Goal: Information Seeking & Learning: Compare options

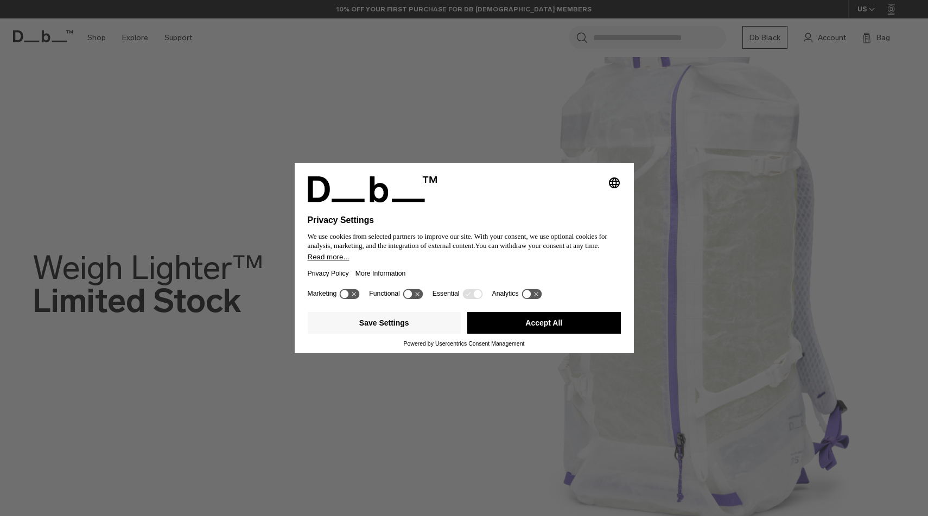
click at [516, 325] on button "Accept All" at bounding box center [544, 323] width 154 height 22
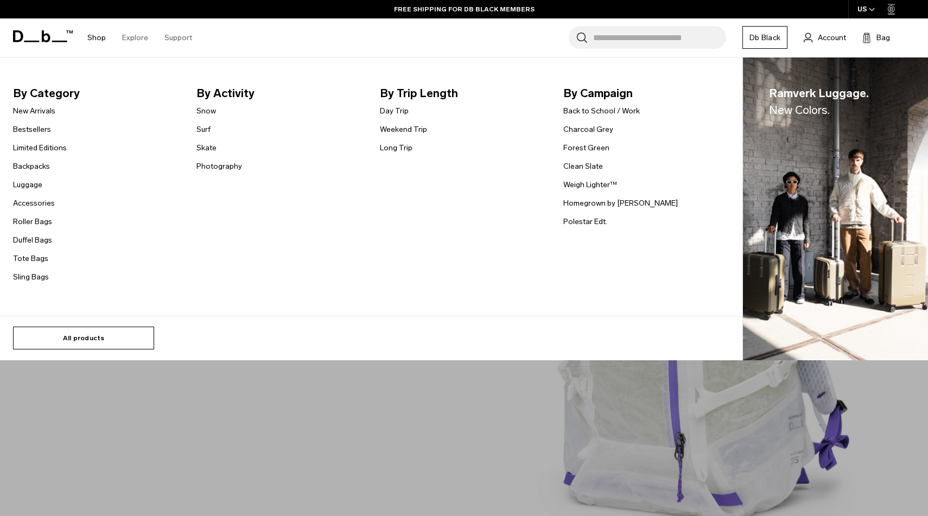
click at [89, 344] on link "All products" at bounding box center [83, 338] width 141 height 23
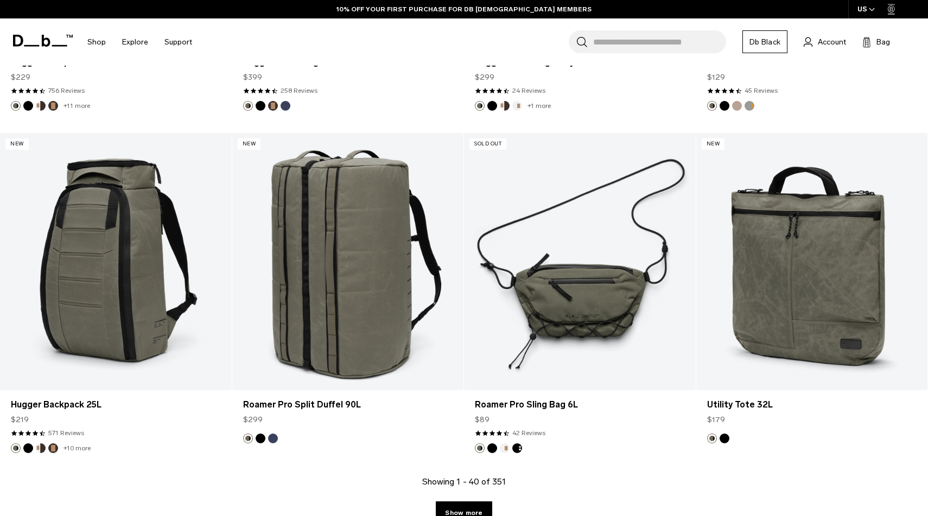
scroll to position [3594, 0]
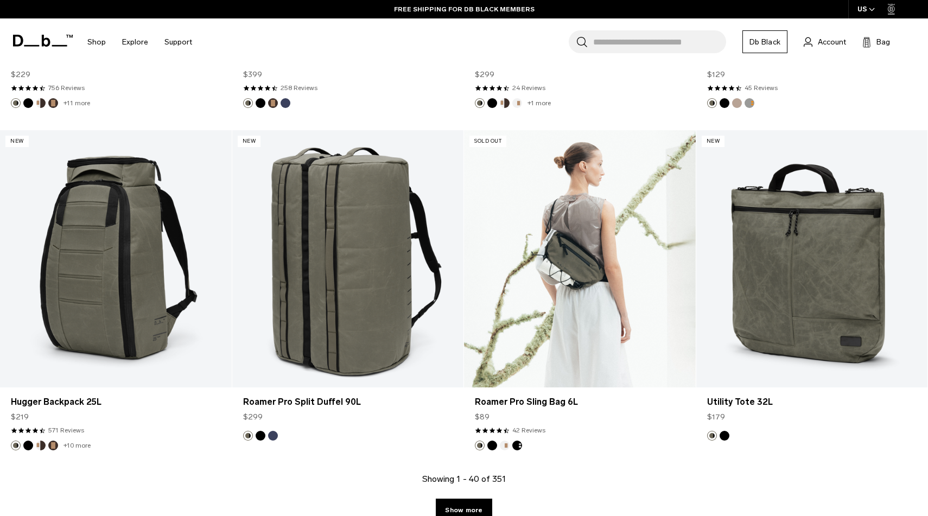
click at [518, 447] on button "Charcoal Grey" at bounding box center [518, 446] width 10 height 10
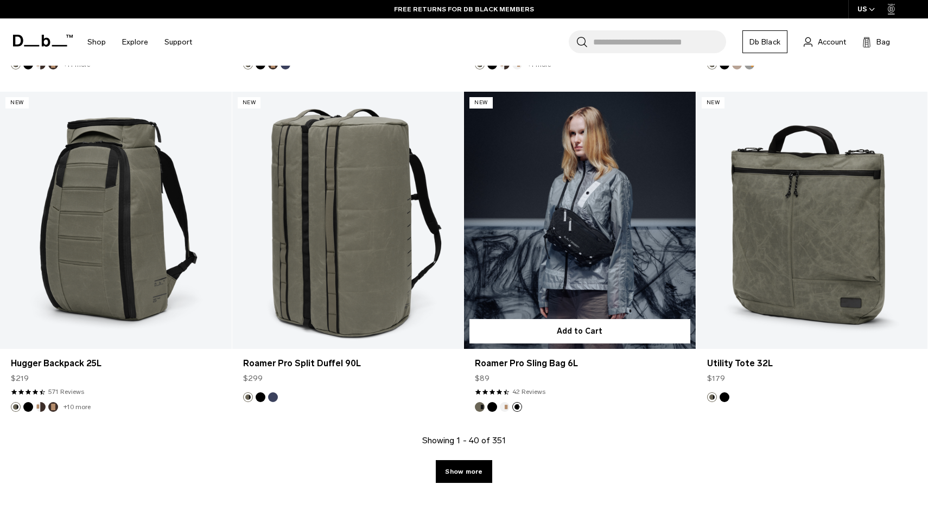
scroll to position [3634, 0]
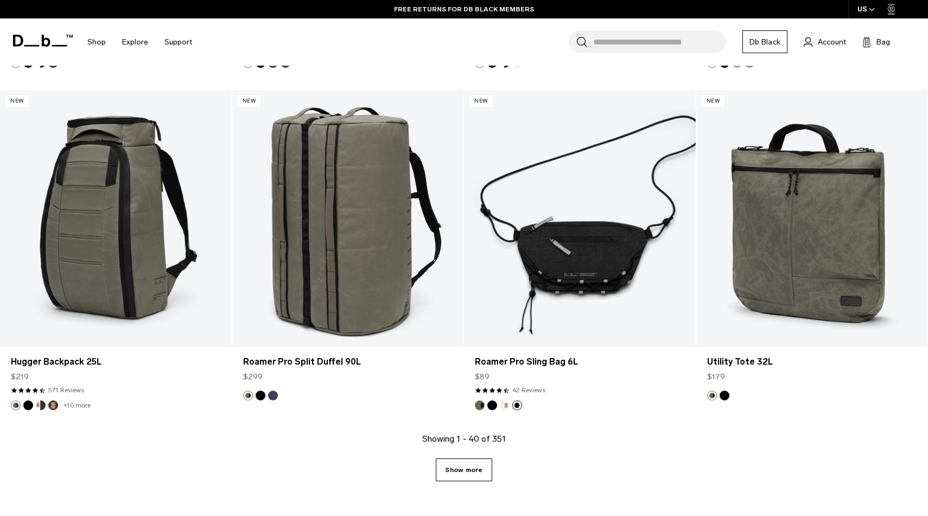
click at [465, 467] on link "Show more" at bounding box center [464, 470] width 56 height 23
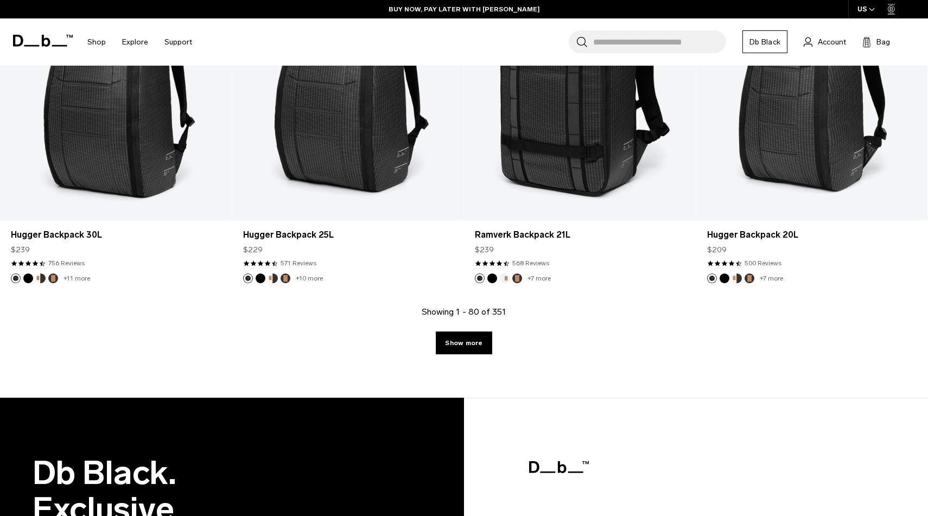
scroll to position [7180, 0]
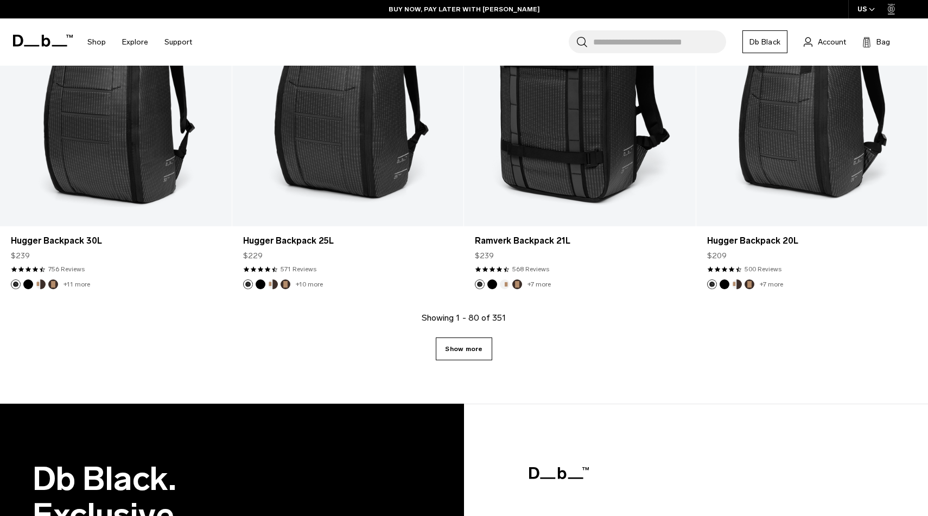
click at [462, 351] on link "Show more" at bounding box center [464, 349] width 56 height 23
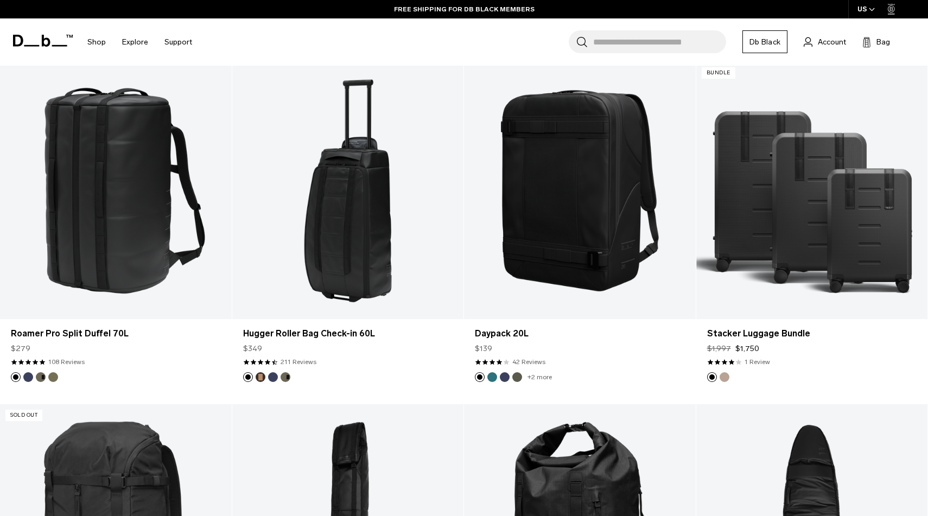
scroll to position [8458, 0]
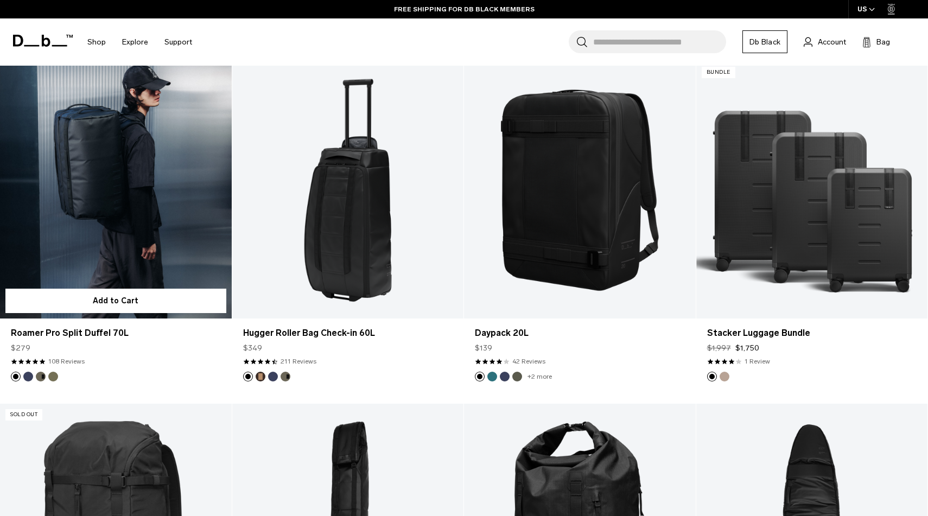
click at [38, 376] on button "Forest Green" at bounding box center [41, 377] width 10 height 10
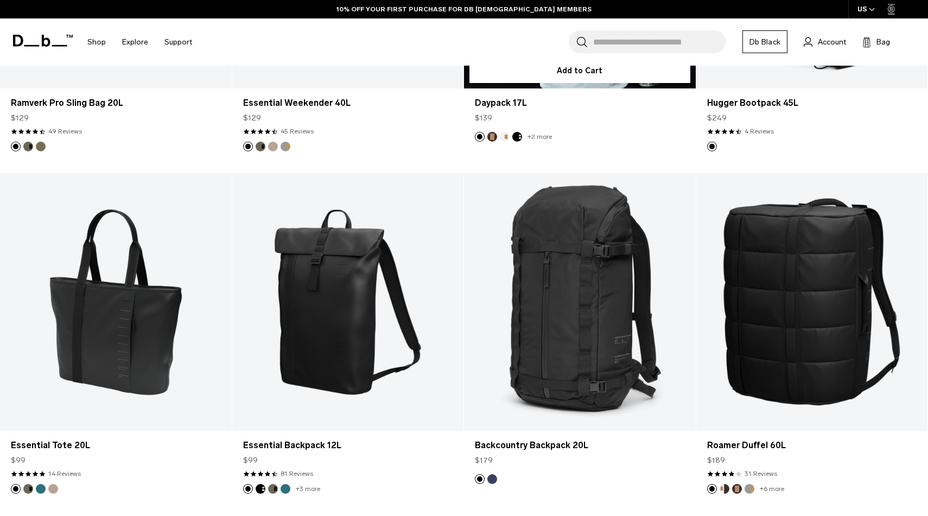
scroll to position [9807, 0]
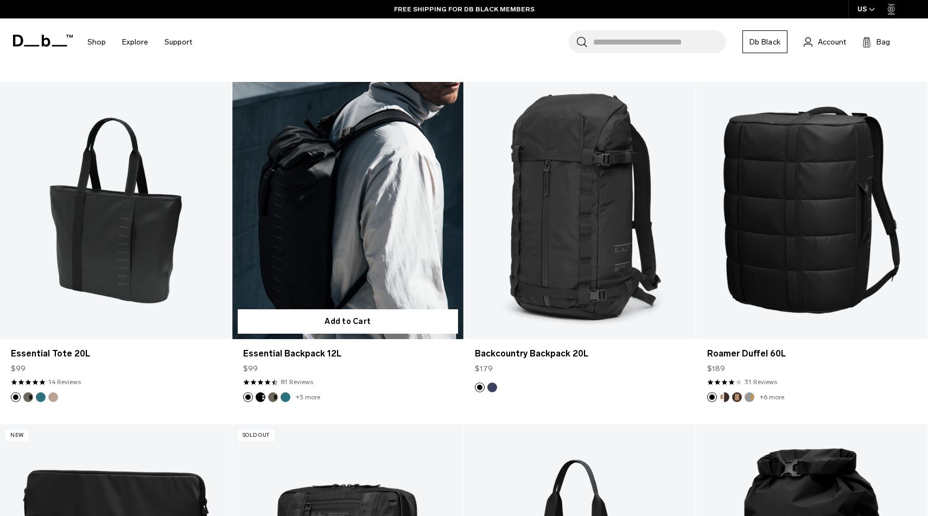
click at [268, 396] on img "Forest Green" at bounding box center [273, 397] width 12 height 12
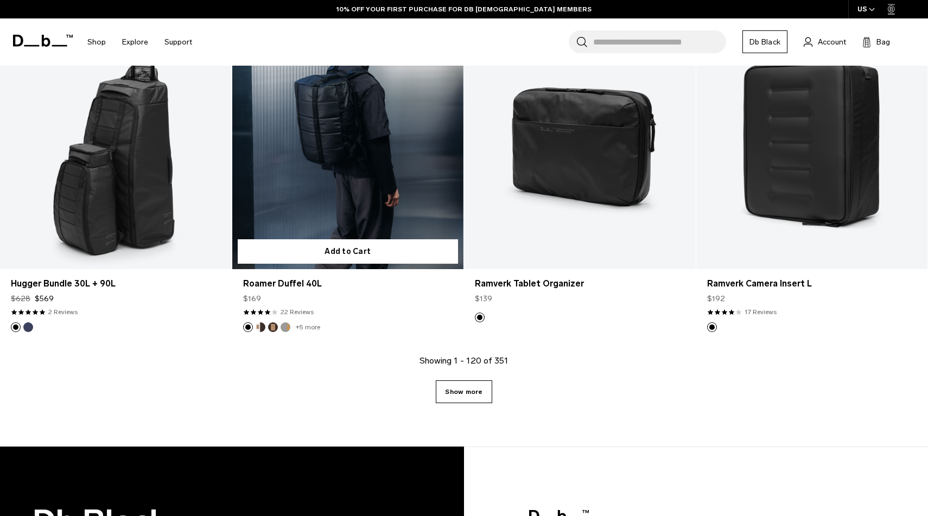
scroll to position [10573, 0]
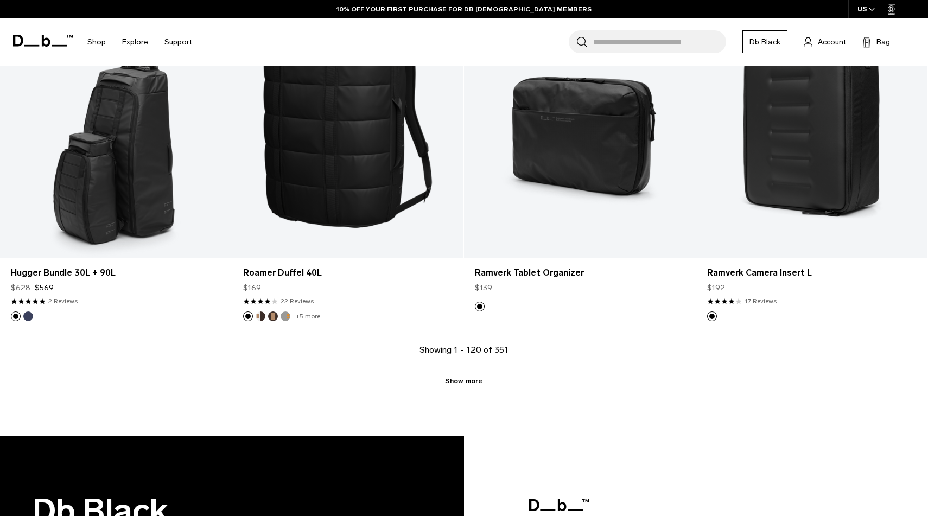
click at [456, 385] on link "Show more" at bounding box center [464, 381] width 56 height 23
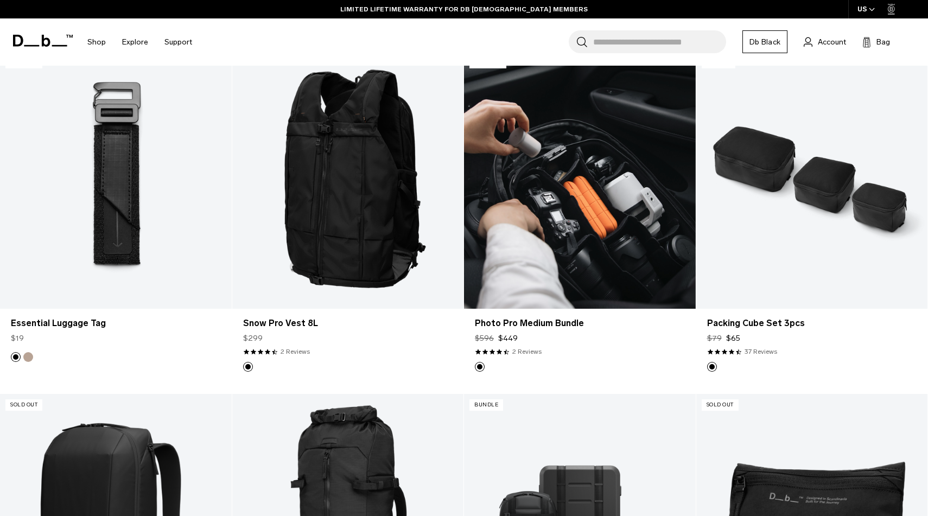
scroll to position [11921, 0]
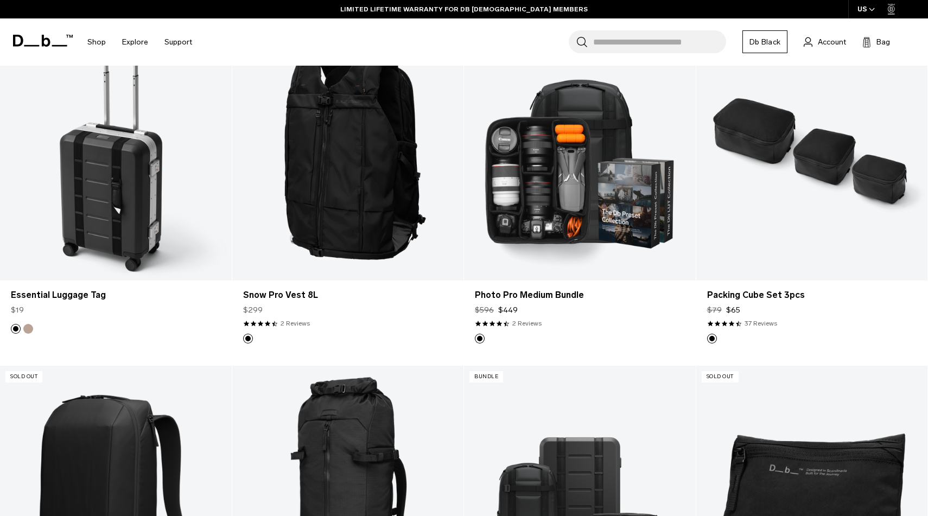
click at [28, 327] on button "Fogbow Beige" at bounding box center [28, 329] width 10 height 10
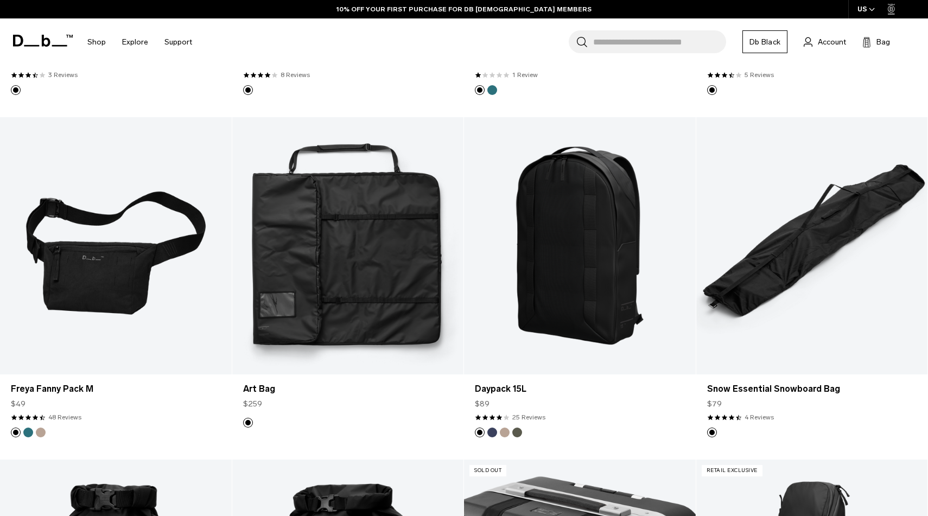
scroll to position [12856, 0]
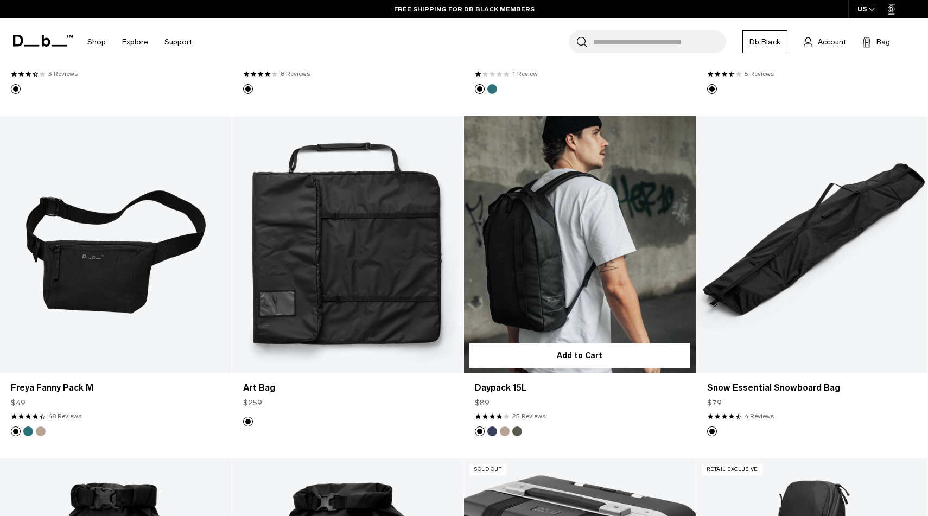
click at [496, 431] on button "Blue Hour" at bounding box center [493, 432] width 10 height 10
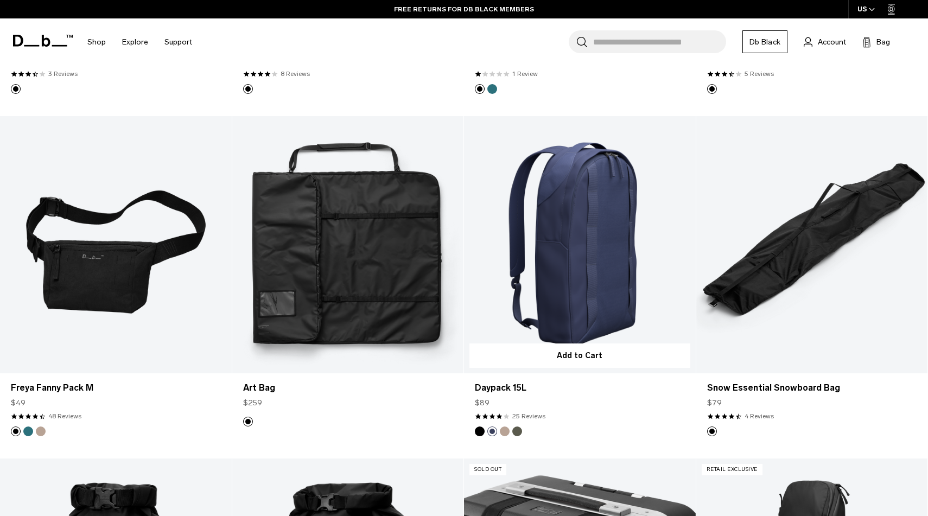
click at [503, 430] on button "Fogbow Beige" at bounding box center [505, 432] width 10 height 10
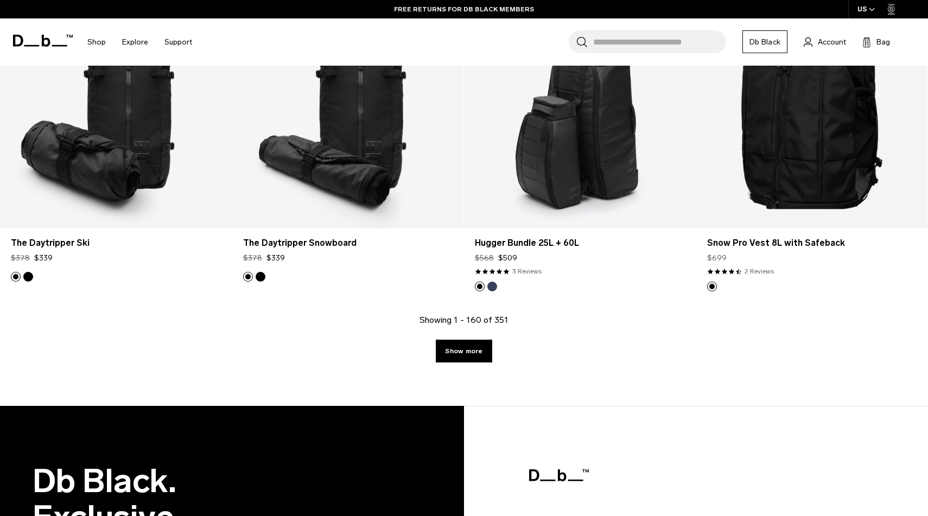
scroll to position [14034, 0]
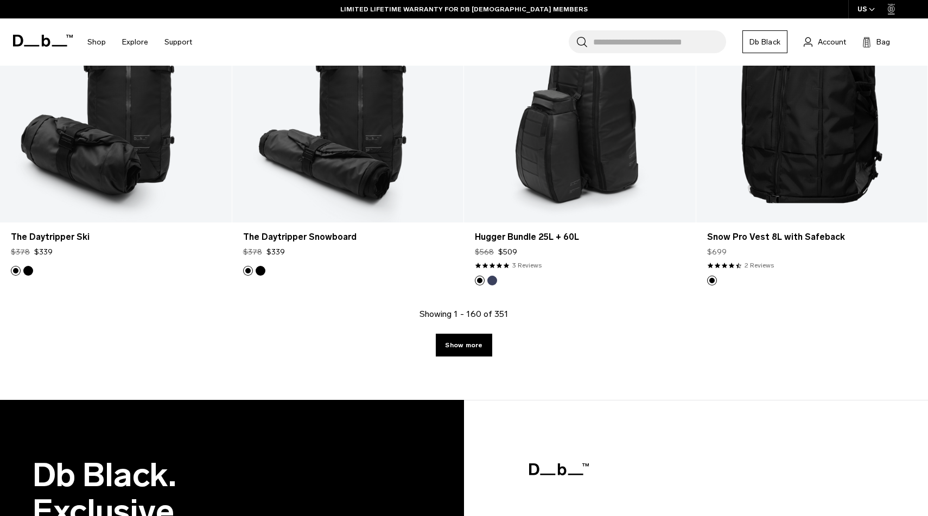
click at [669, 42] on input "Search for Bags, Luggage..." at bounding box center [659, 41] width 133 height 23
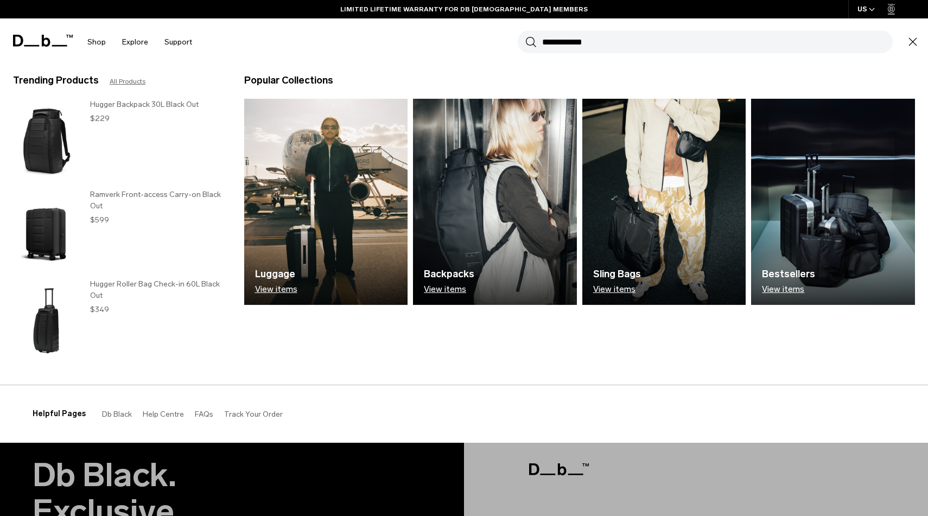
type input "**********"
click at [526, 36] on button "Search" at bounding box center [531, 42] width 11 height 12
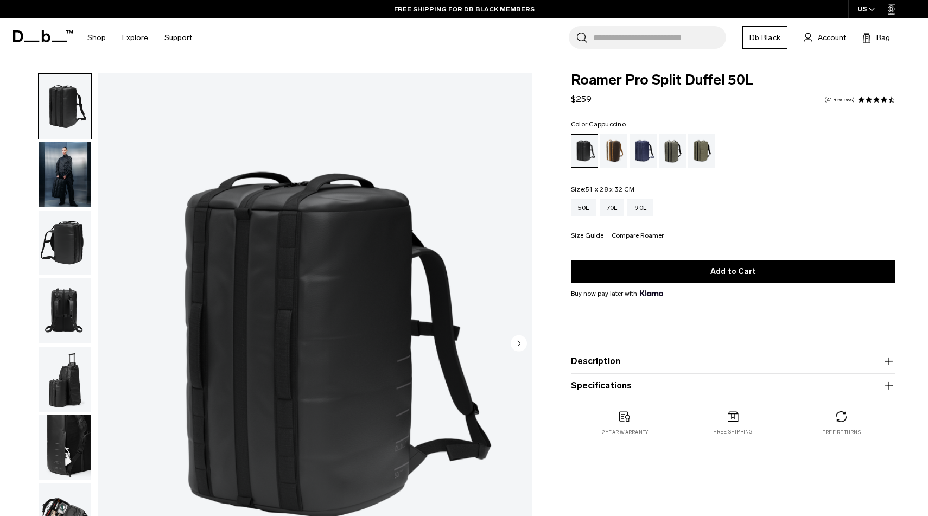
click at [611, 141] on div "Cappuccino" at bounding box center [614, 151] width 28 height 34
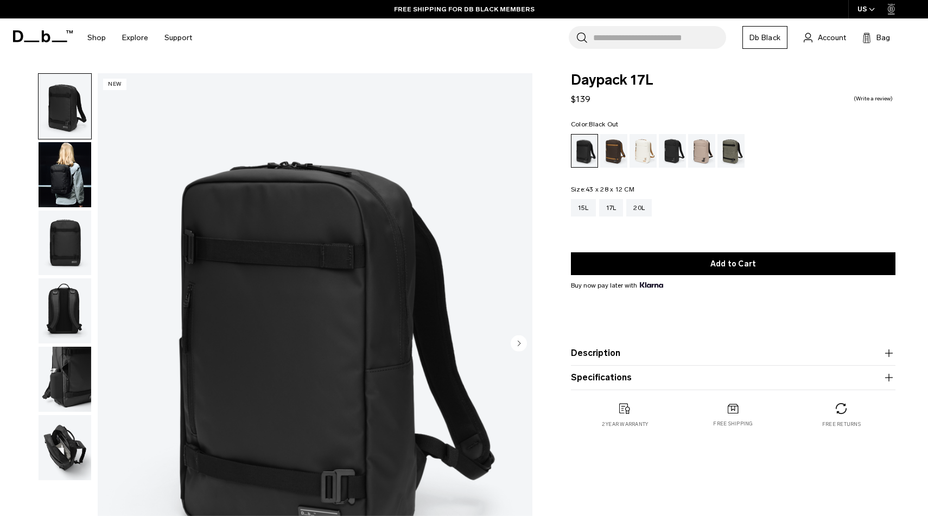
click at [56, 104] on img "button" at bounding box center [65, 106] width 53 height 65
click at [79, 251] on img "button" at bounding box center [65, 243] width 53 height 65
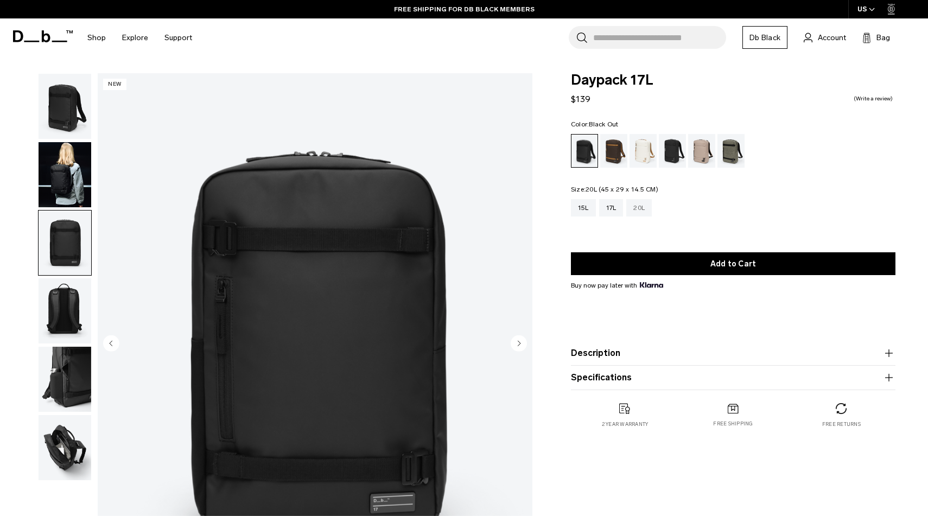
click at [642, 204] on div "20L" at bounding box center [640, 207] width 26 height 17
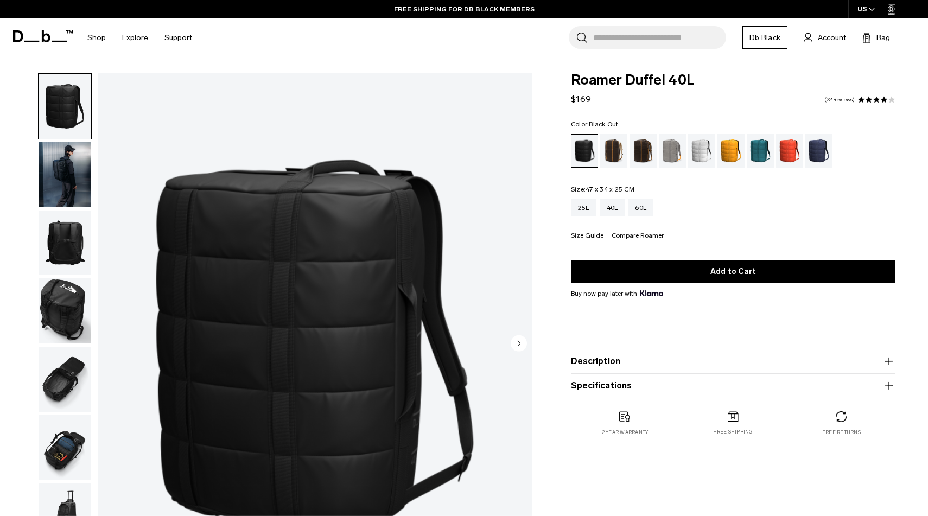
click at [58, 264] on img "button" at bounding box center [65, 243] width 53 height 65
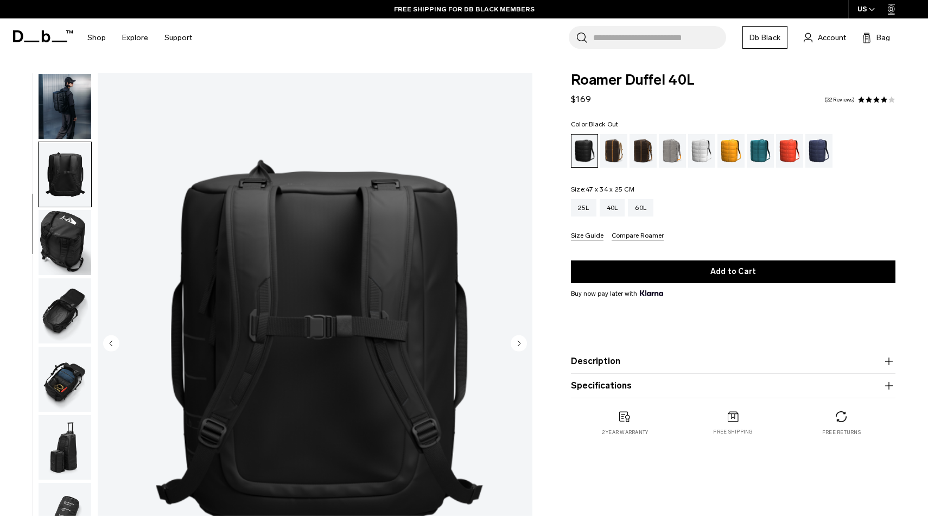
scroll to position [69, 0]
click at [60, 255] on img "button" at bounding box center [65, 241] width 53 height 65
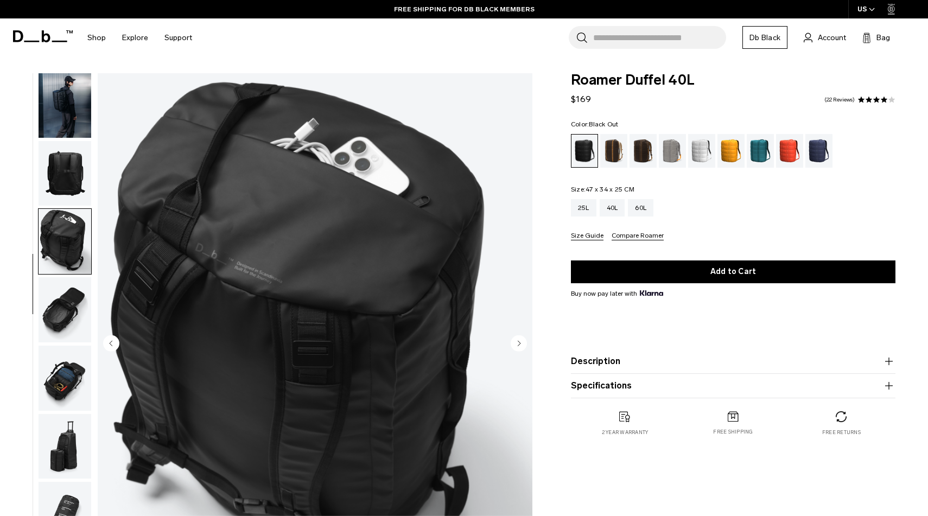
click at [69, 302] on img "button" at bounding box center [65, 309] width 53 height 65
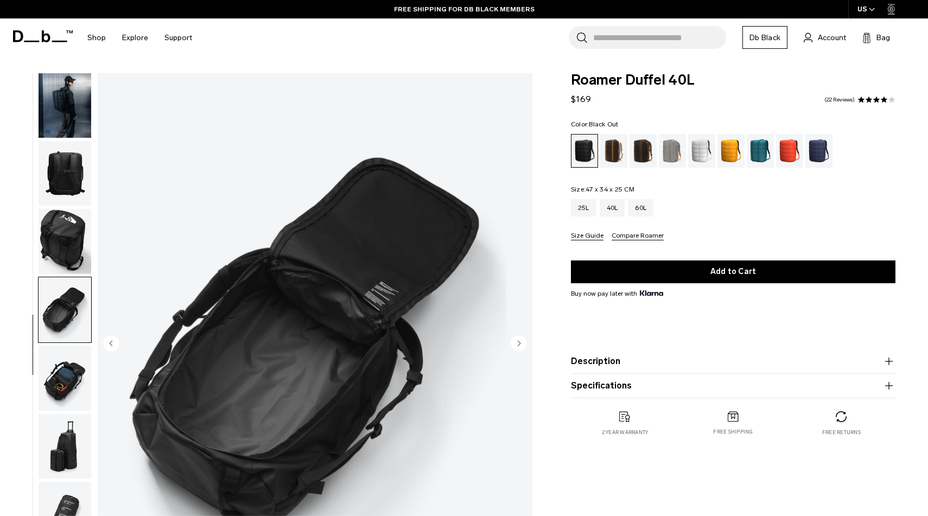
click at [63, 383] on img "button" at bounding box center [65, 378] width 53 height 65
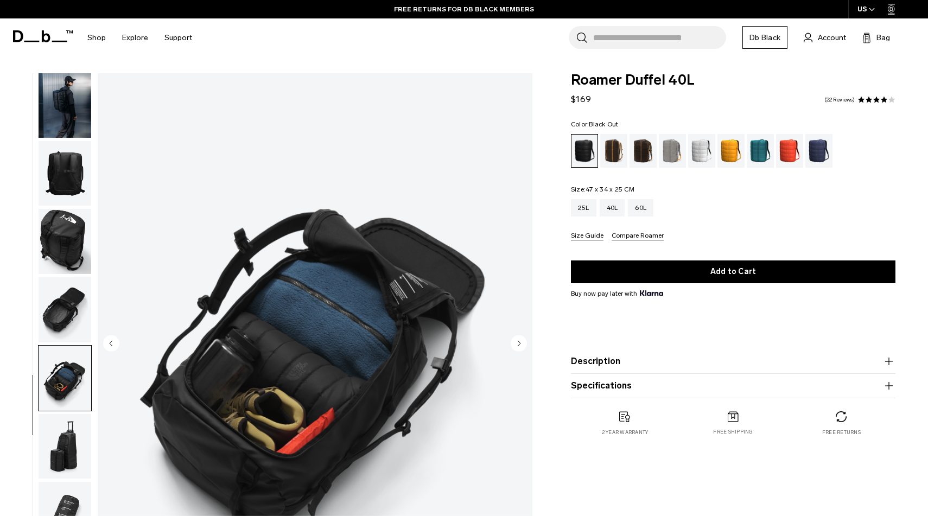
click at [68, 445] on img "button" at bounding box center [65, 446] width 53 height 65
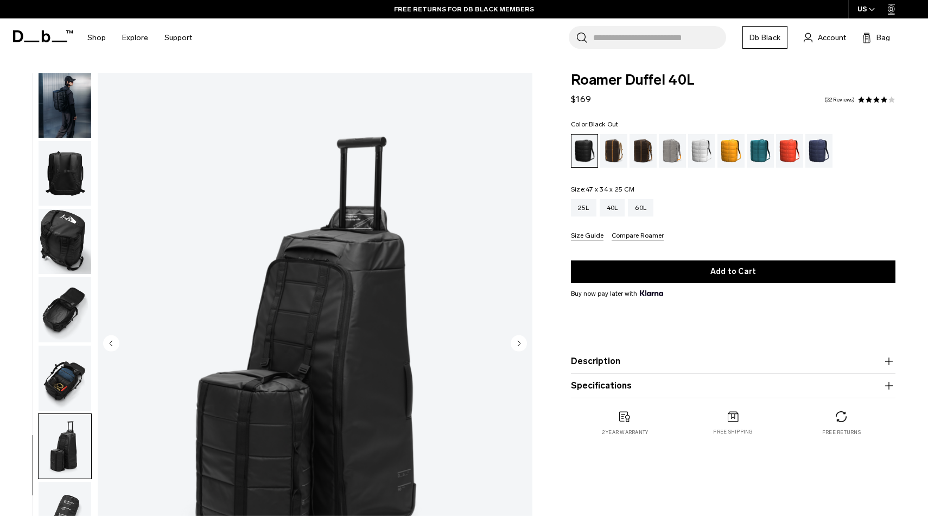
scroll to position [20, 0]
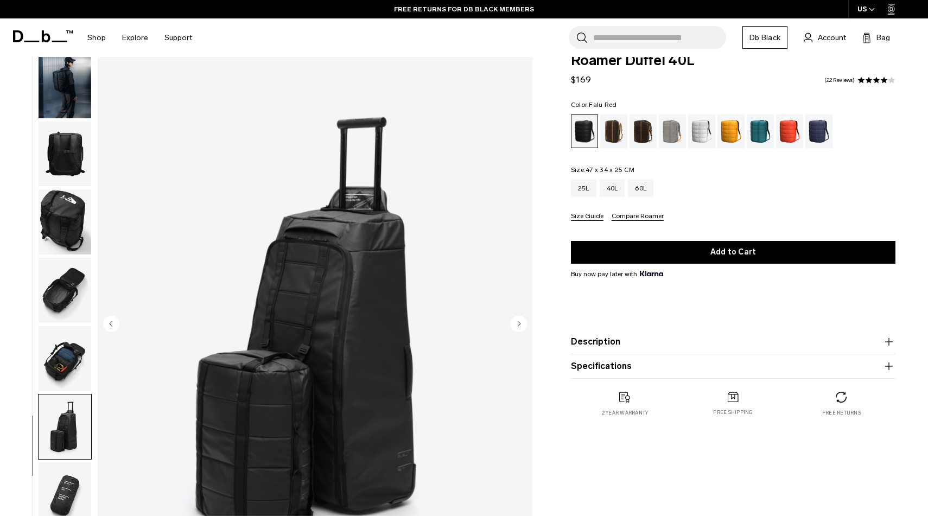
click at [794, 125] on div "Falu Red" at bounding box center [790, 132] width 28 height 34
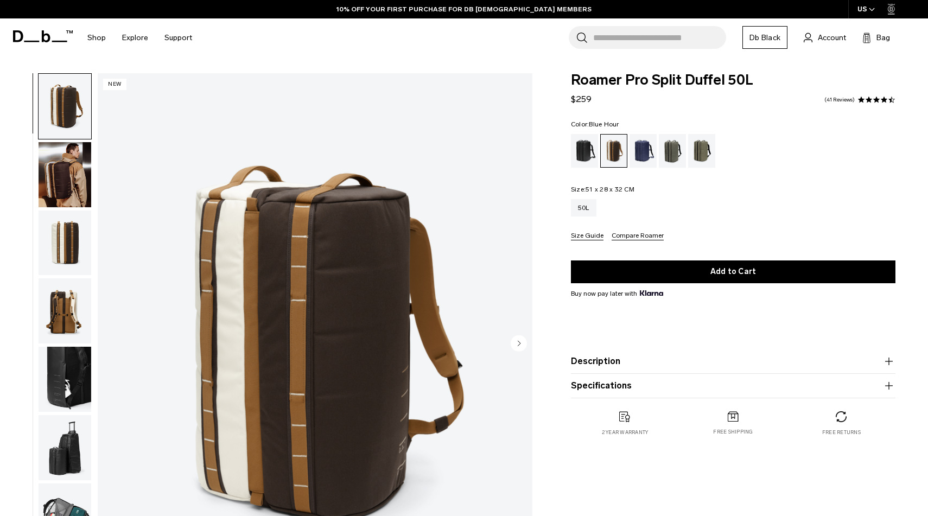
click at [638, 148] on div "Blue Hour" at bounding box center [644, 151] width 28 height 34
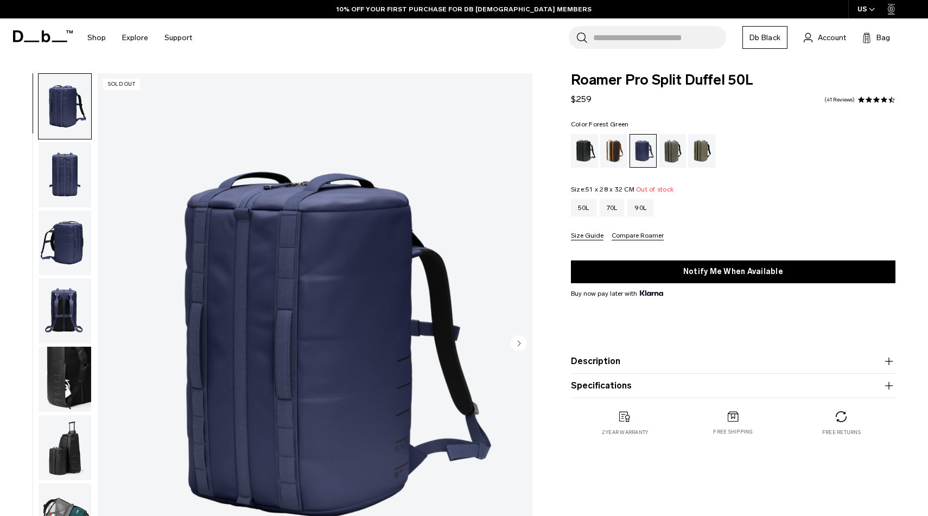
click at [672, 153] on div "Forest Green" at bounding box center [673, 151] width 28 height 34
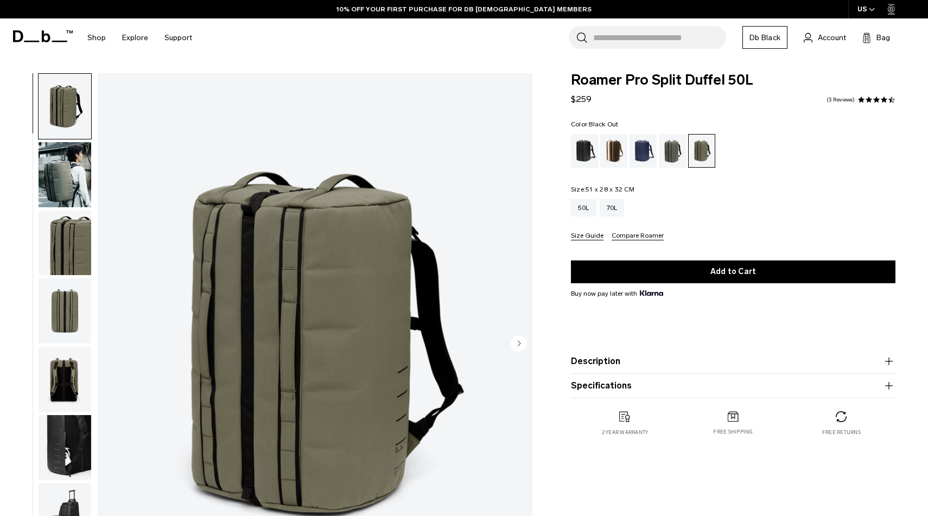
click at [592, 156] on div "Black Out" at bounding box center [585, 151] width 28 height 34
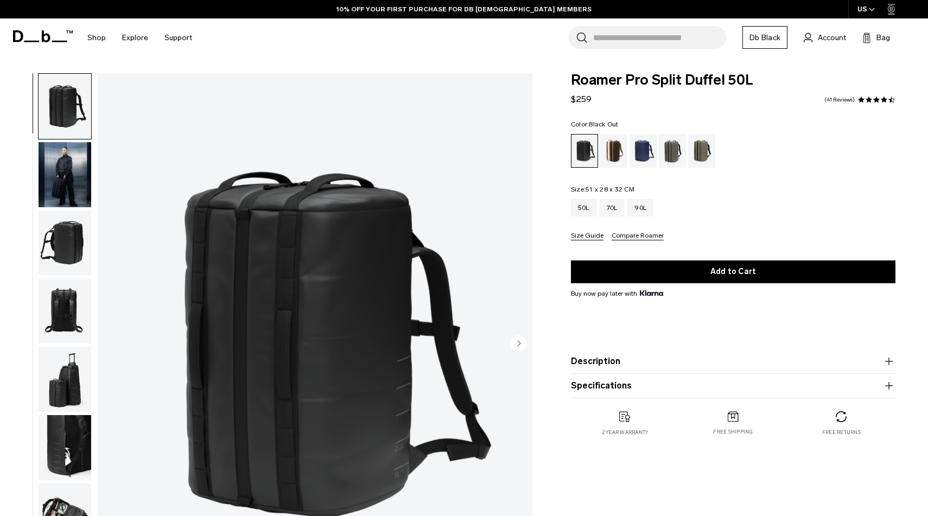
click at [69, 120] on img "button" at bounding box center [65, 106] width 53 height 65
click at [73, 161] on img "button" at bounding box center [65, 174] width 53 height 65
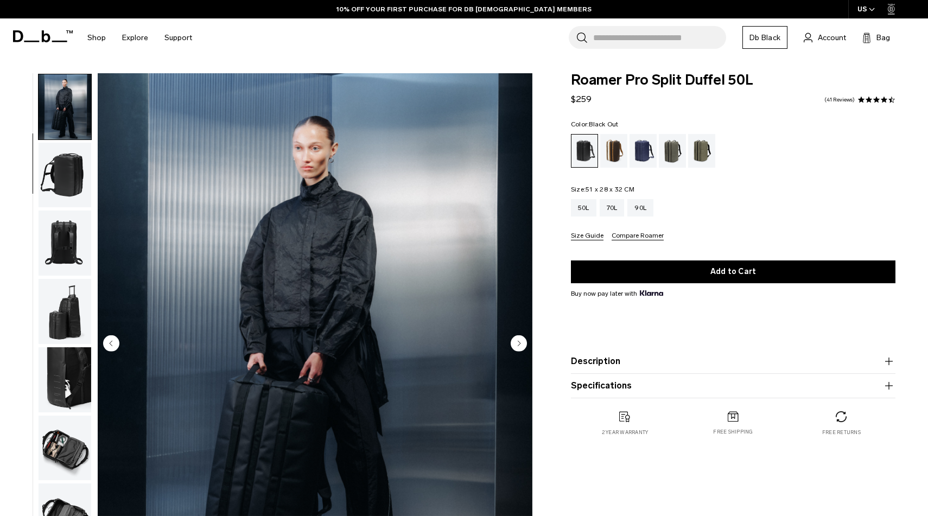
scroll to position [68, 0]
click at [72, 230] on img "button" at bounding box center [65, 242] width 53 height 65
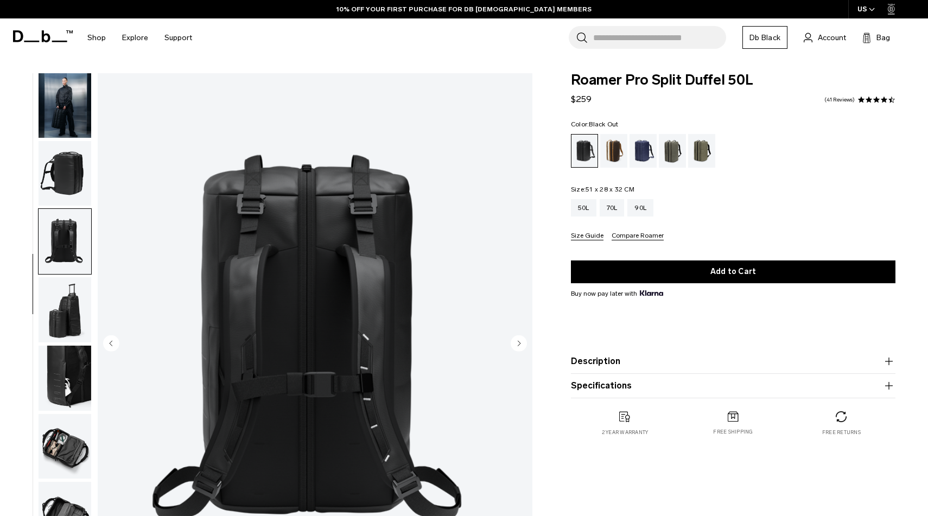
click at [72, 313] on img "button" at bounding box center [65, 309] width 53 height 65
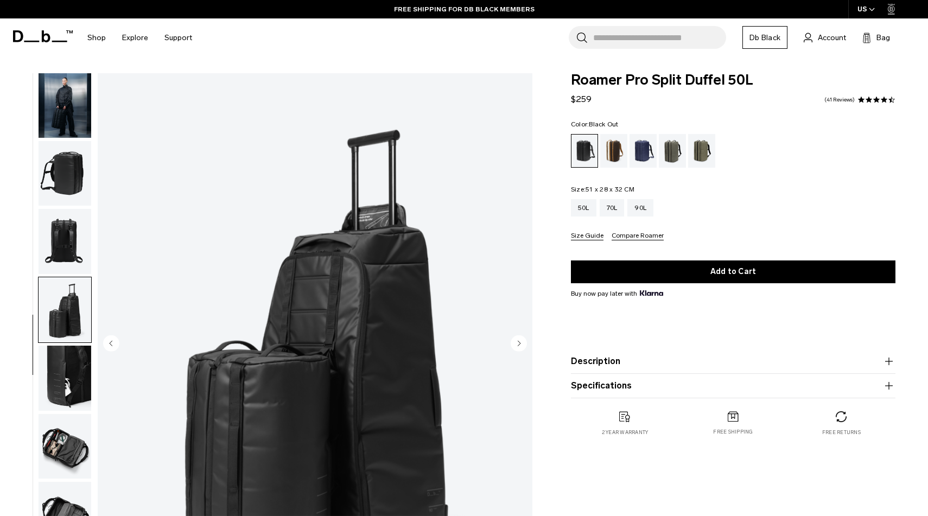
click at [68, 382] on img "button" at bounding box center [65, 378] width 53 height 65
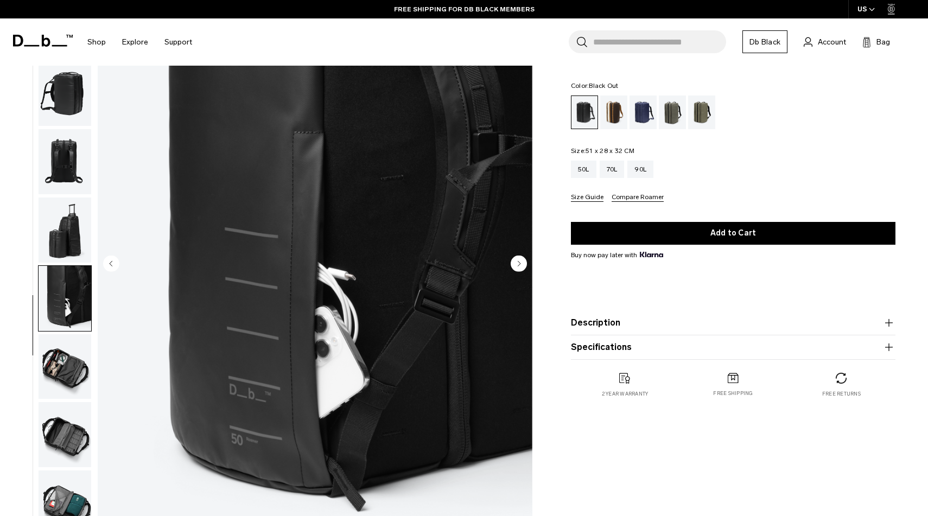
scroll to position [81, 0]
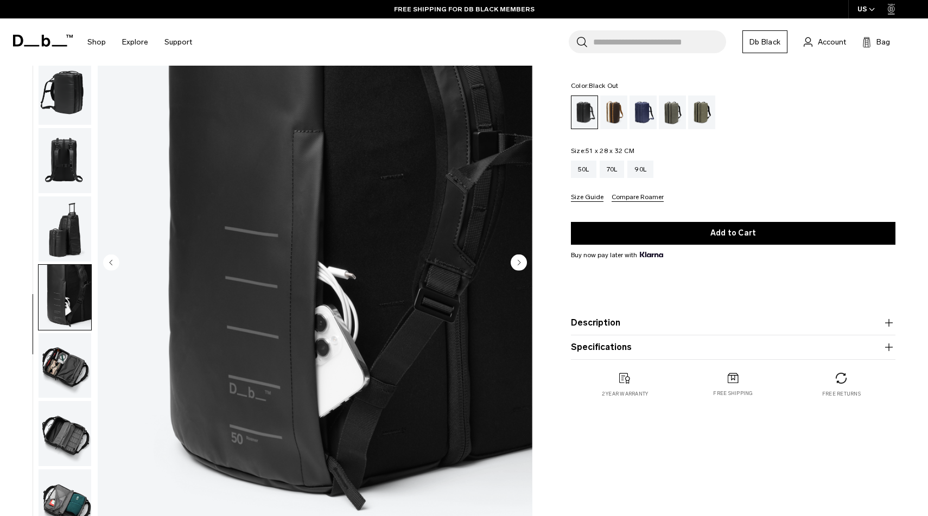
click at [68, 364] on img "button" at bounding box center [65, 365] width 53 height 65
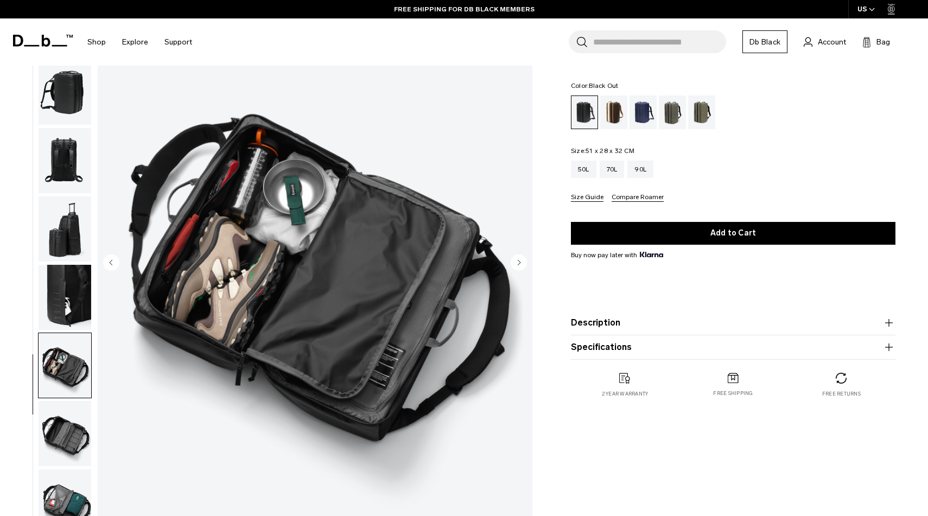
click at [68, 436] on img "button" at bounding box center [65, 433] width 53 height 65
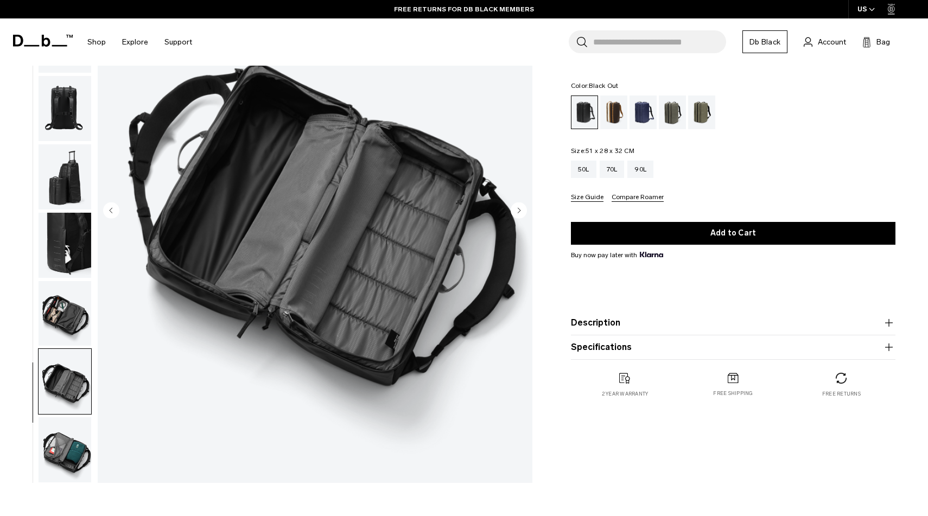
scroll to position [134, 0]
click at [68, 454] on img "button" at bounding box center [65, 449] width 53 height 65
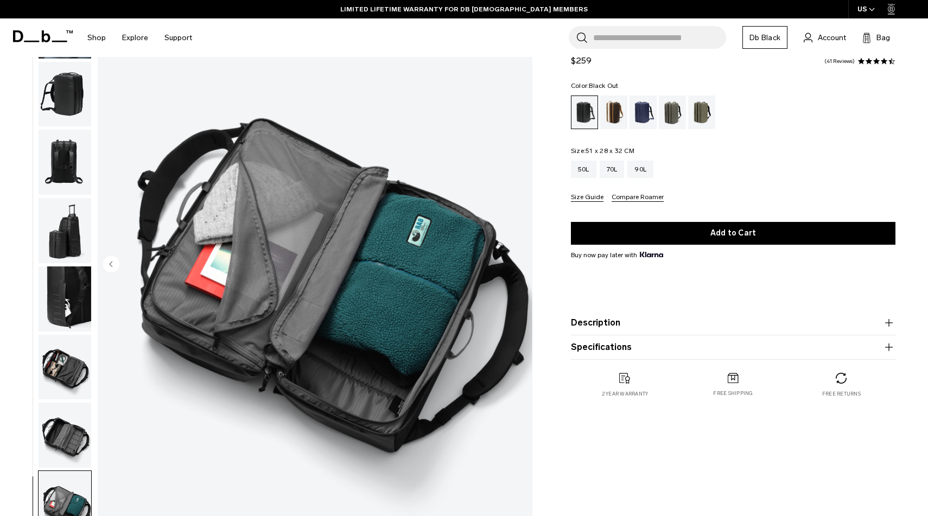
scroll to position [40, 0]
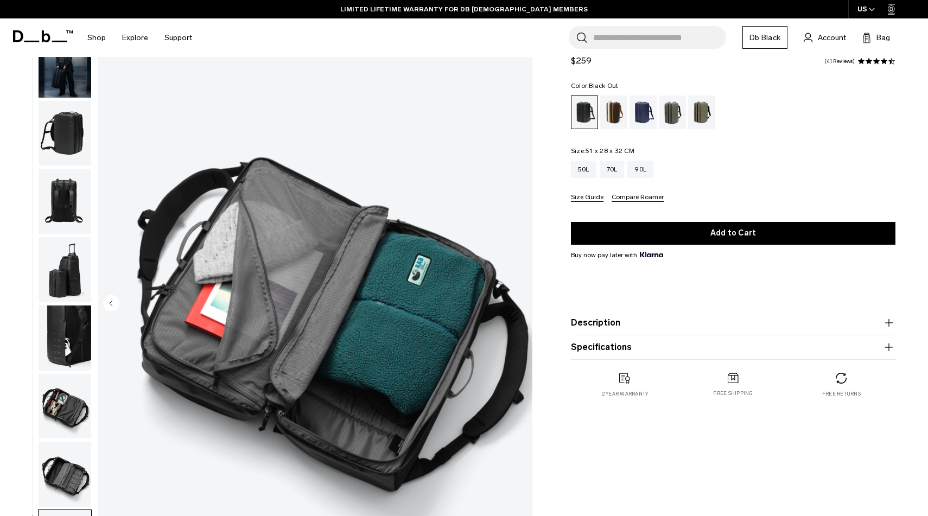
click at [637, 326] on button "Description" at bounding box center [733, 323] width 325 height 13
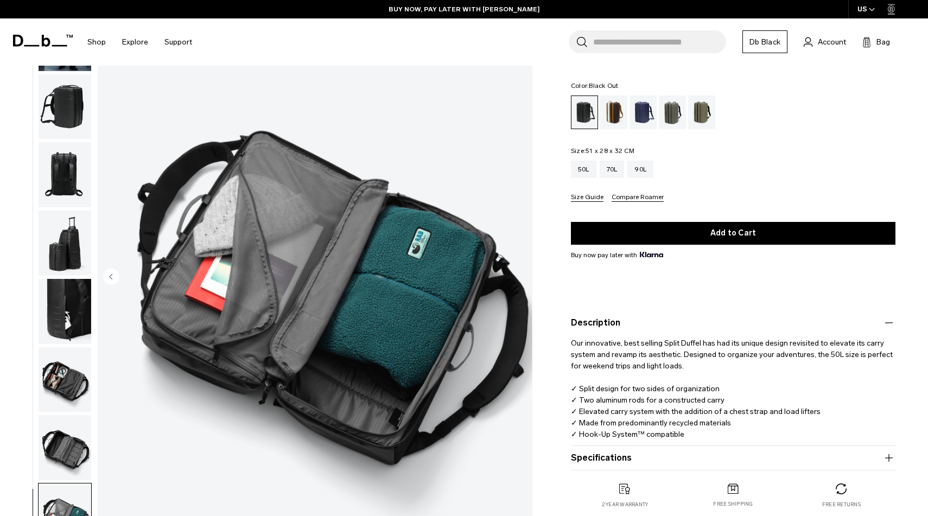
scroll to position [68, 0]
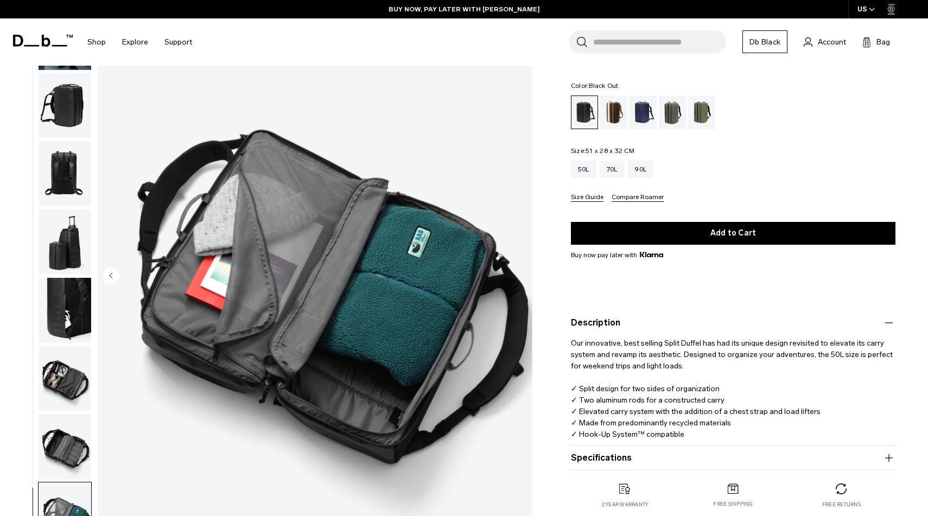
click at [604, 458] on button "Specifications" at bounding box center [733, 458] width 325 height 13
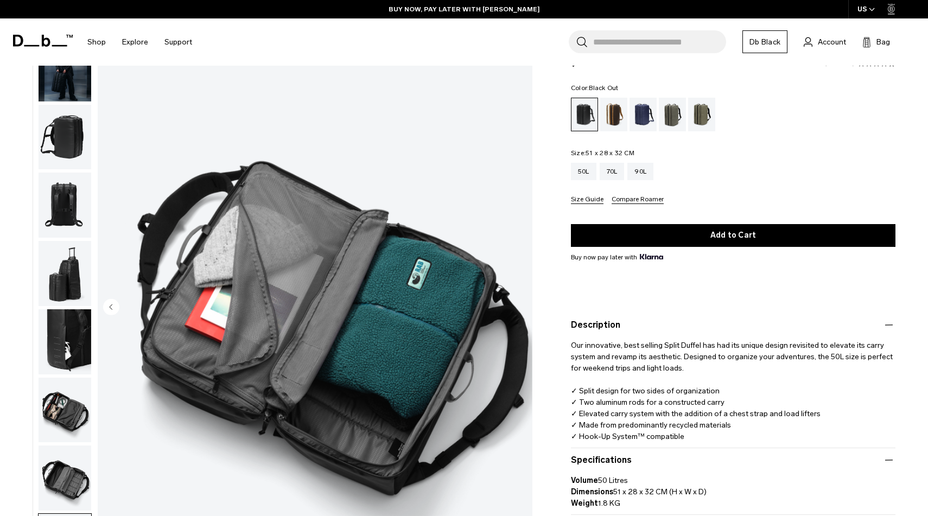
scroll to position [0, 0]
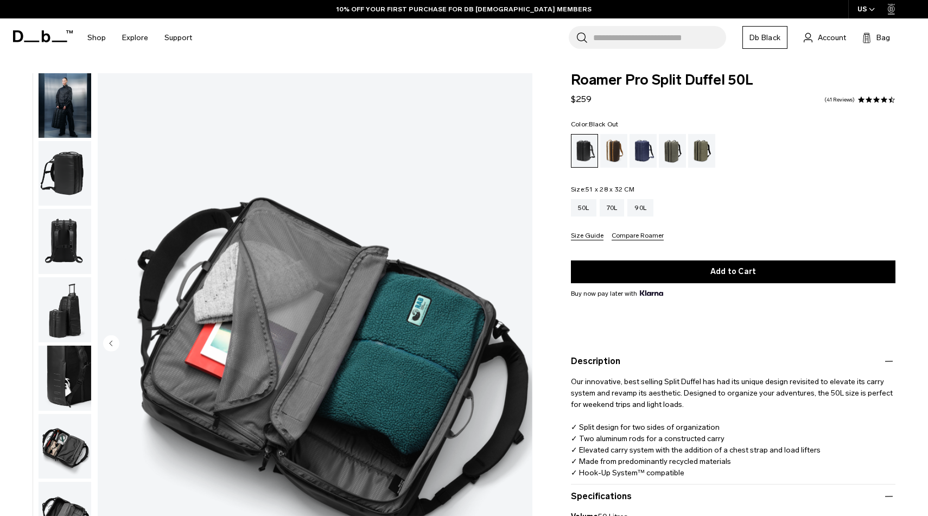
click at [877, 97] on span at bounding box center [877, 100] width 8 height 8
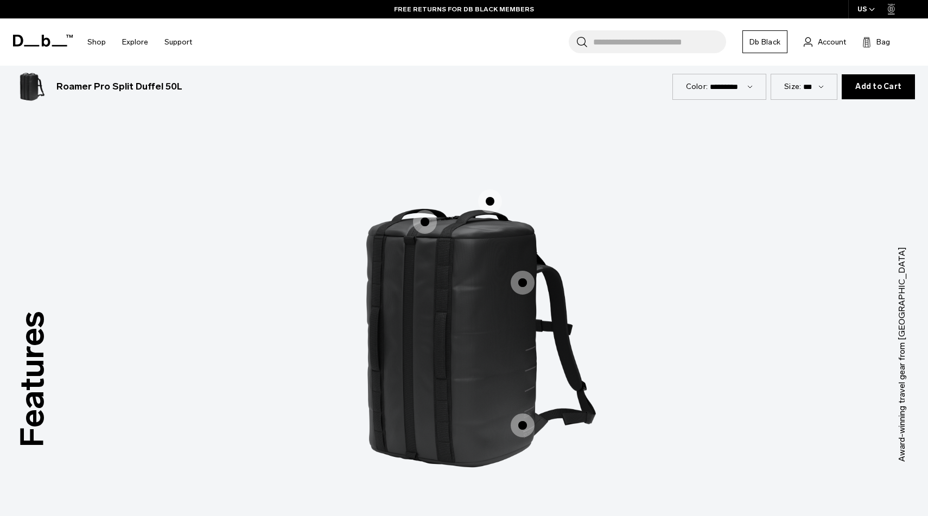
scroll to position [1451, 0]
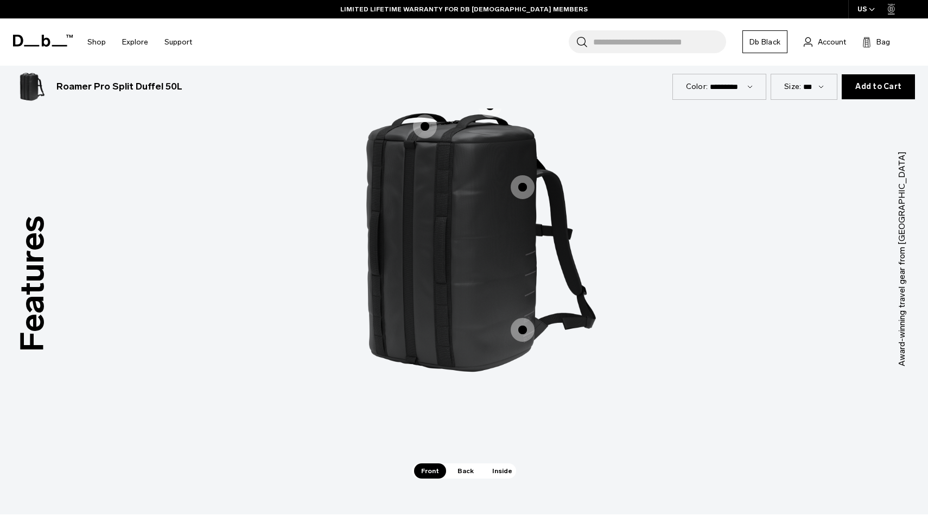
click at [429, 128] on span "1 / 3" at bounding box center [425, 127] width 24 height 24
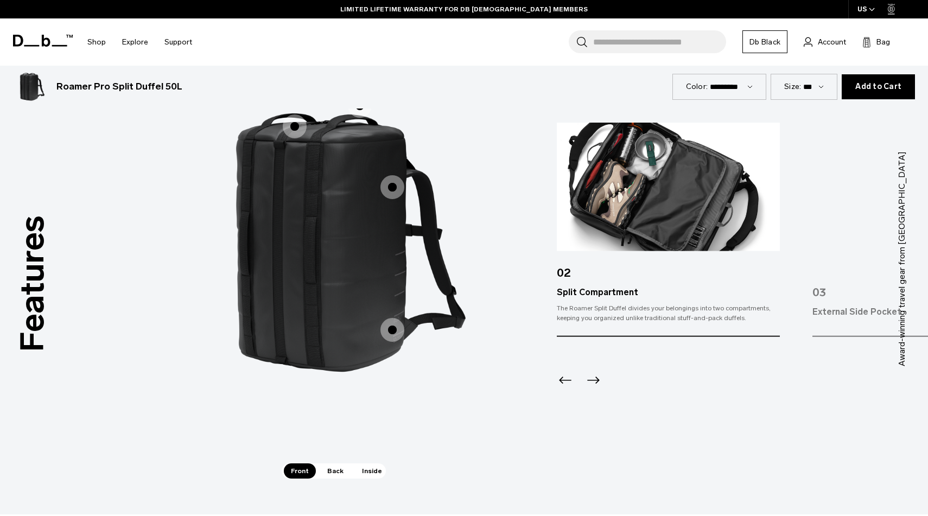
click at [395, 190] on span "1 / 3" at bounding box center [393, 187] width 24 height 24
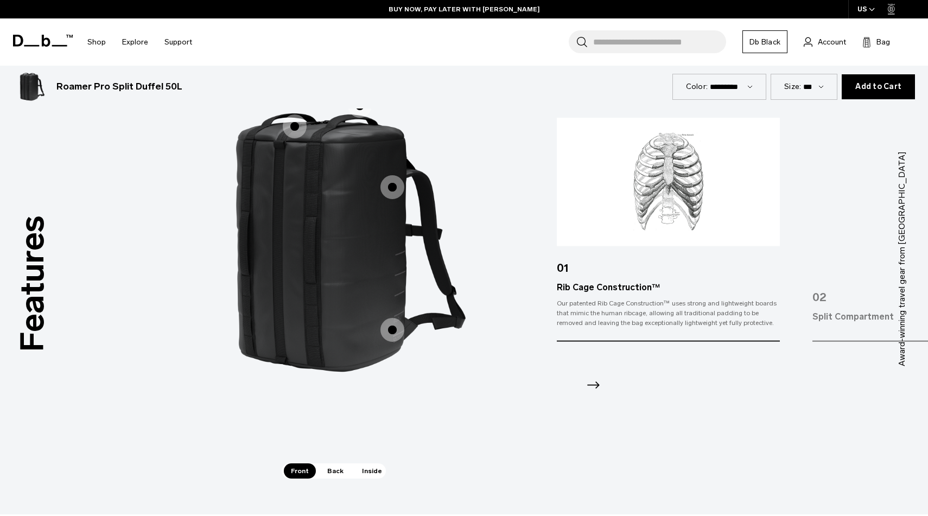
click at [394, 328] on span "1 / 3" at bounding box center [393, 330] width 24 height 24
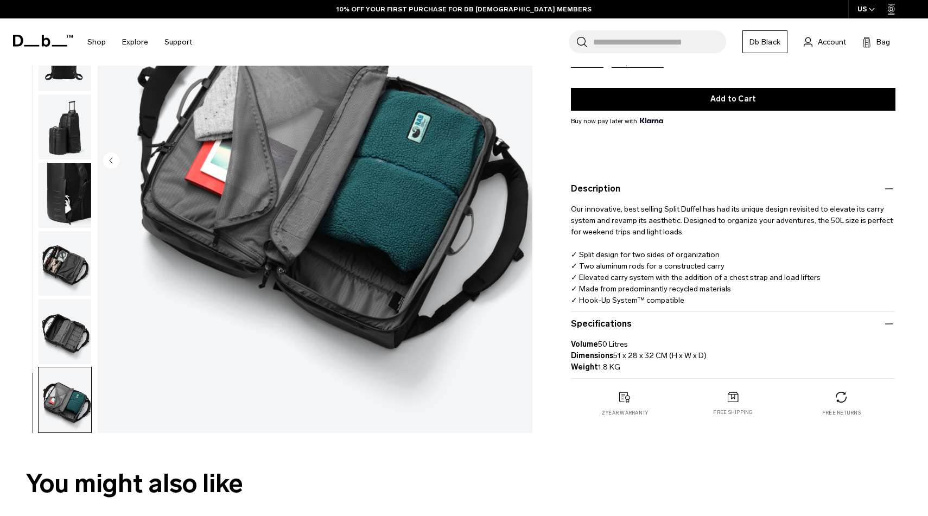
scroll to position [187, 0]
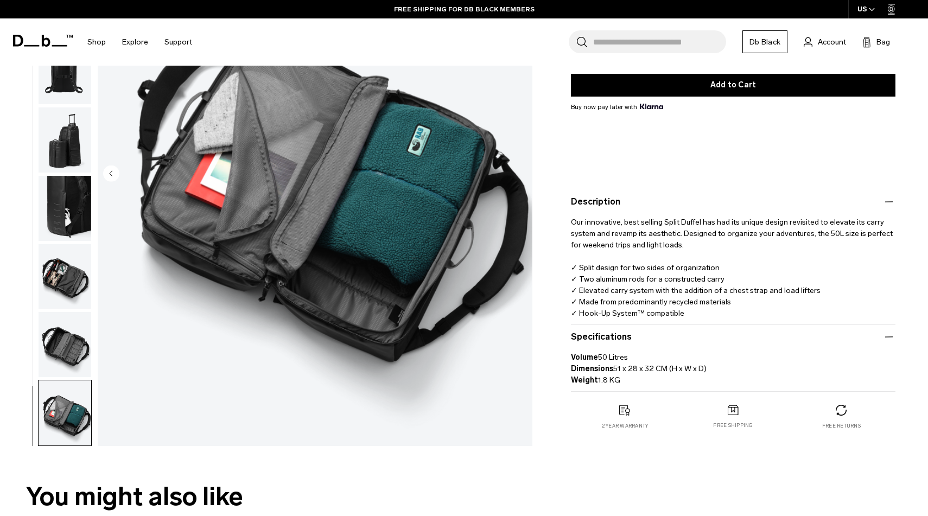
drag, startPoint x: 709, startPoint y: 368, endPoint x: 612, endPoint y: 369, distance: 97.2
click at [612, 369] on p "Volume 50 Litres Dimensions 51 x 28 x 32 CM (H x W x D) Weight 1.8 KG" at bounding box center [733, 365] width 325 height 42
copy p "51 x 28 x 32 CM (H x W x D)"
click at [61, 267] on img "button" at bounding box center [65, 276] width 53 height 65
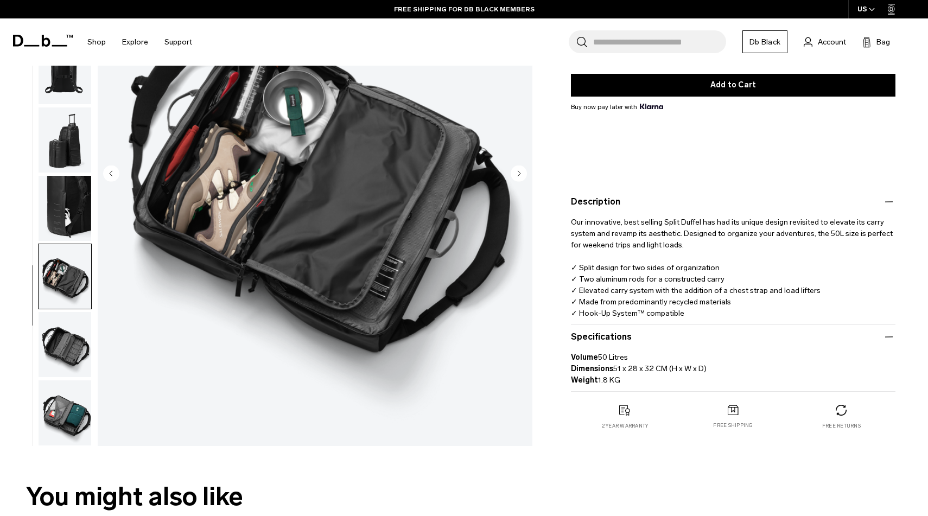
click at [63, 85] on img "button" at bounding box center [65, 71] width 53 height 65
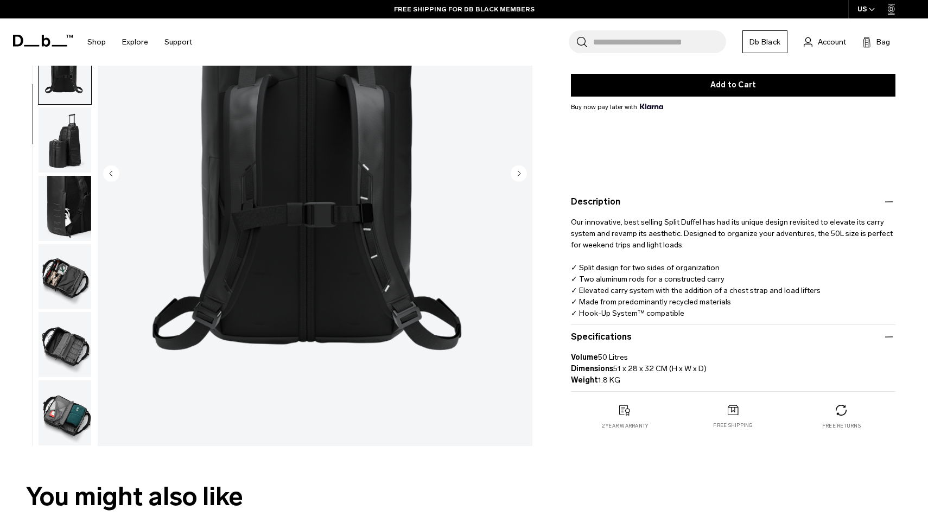
scroll to position [0, 0]
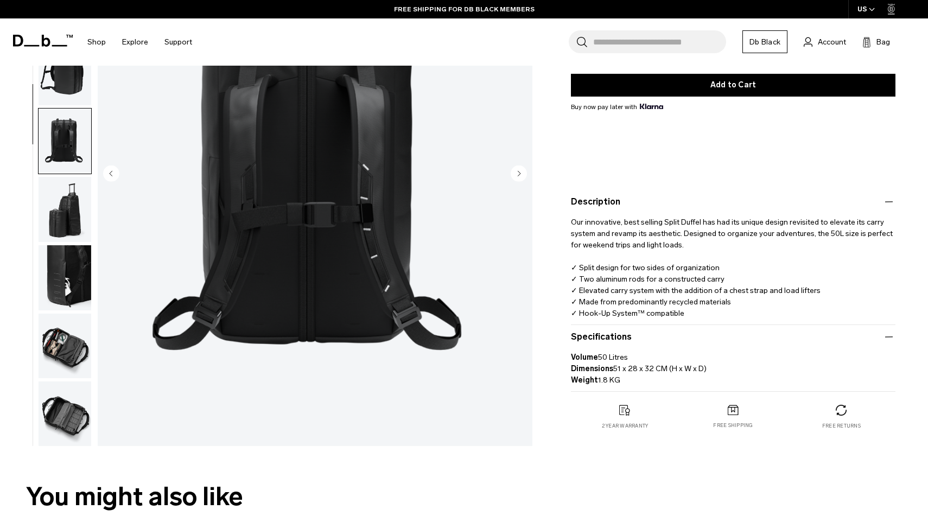
click at [66, 89] on img "button" at bounding box center [65, 72] width 53 height 65
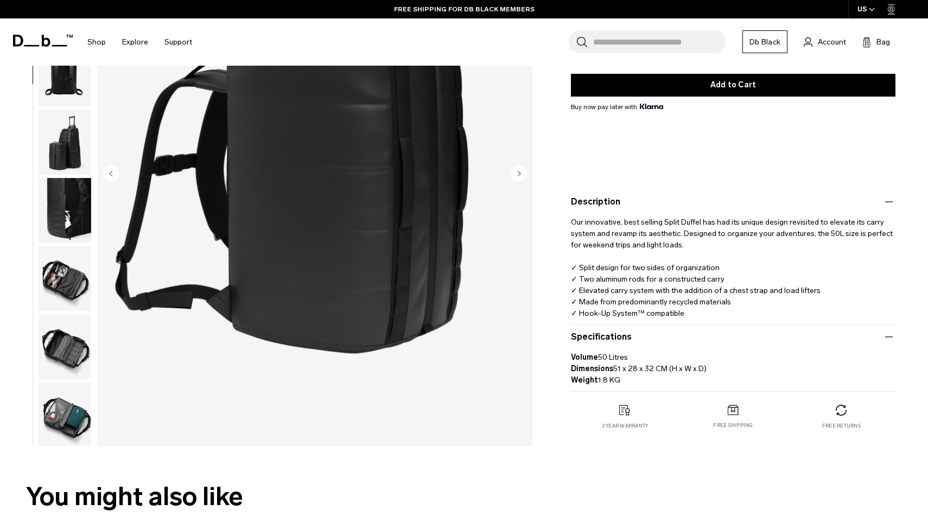
scroll to position [69, 0]
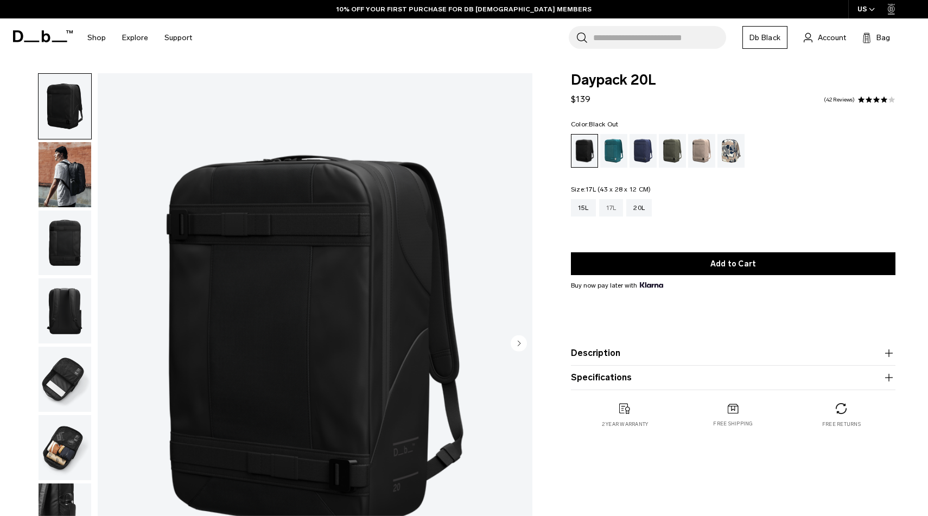
click at [617, 208] on div "17L" at bounding box center [611, 207] width 24 height 17
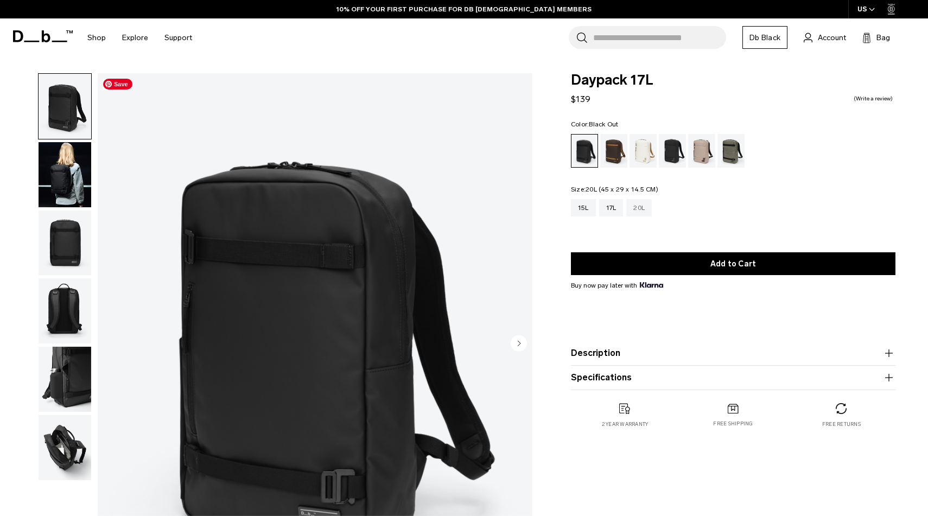
click at [636, 210] on div "20L" at bounding box center [640, 207] width 26 height 17
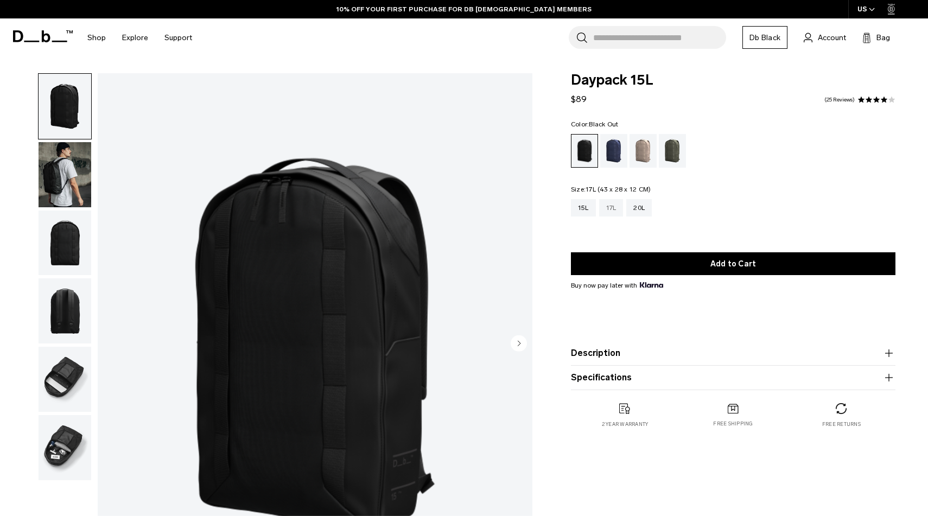
click at [616, 207] on div "17L" at bounding box center [611, 207] width 24 height 17
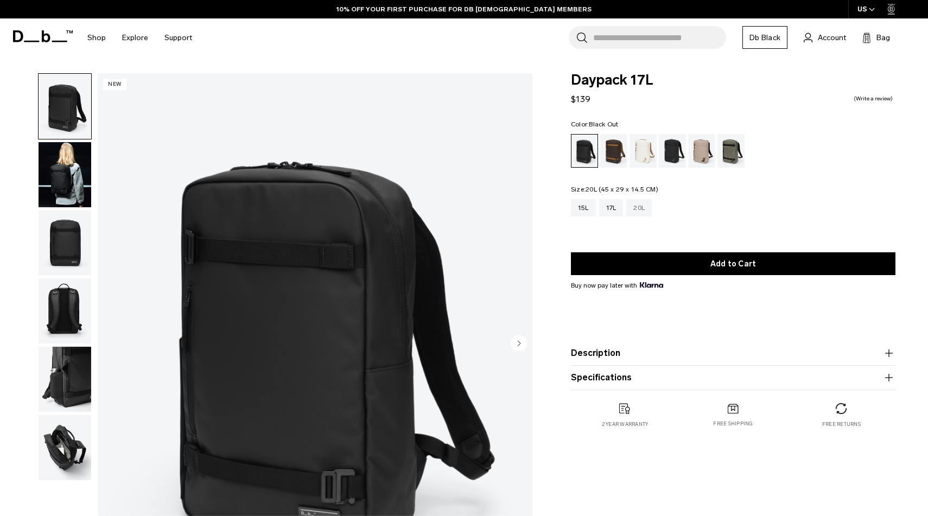
click at [633, 208] on div "20L" at bounding box center [640, 207] width 26 height 17
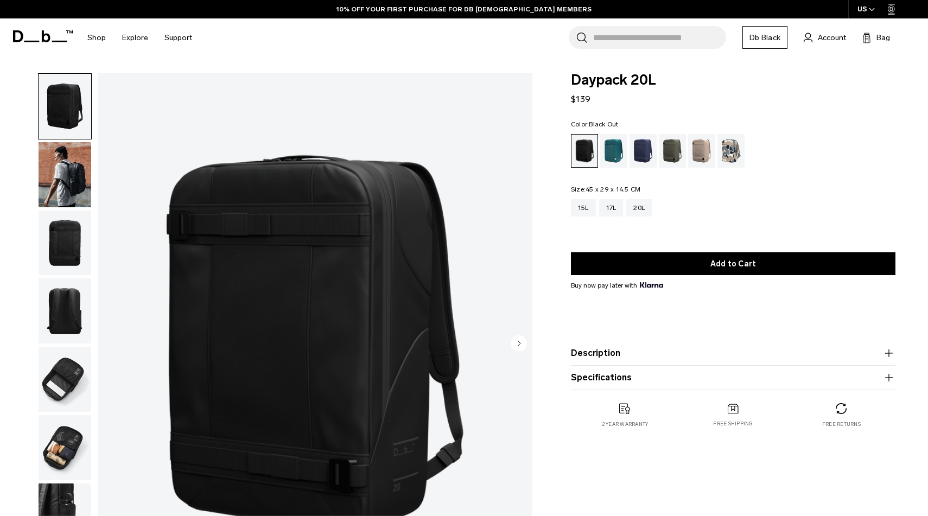
click at [71, 229] on img "button" at bounding box center [65, 243] width 53 height 65
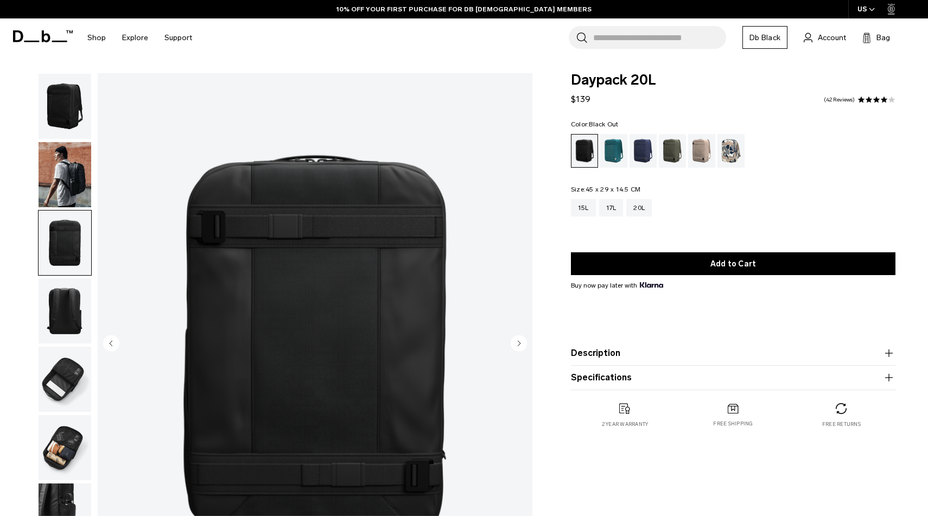
click at [70, 183] on img "button" at bounding box center [65, 174] width 53 height 65
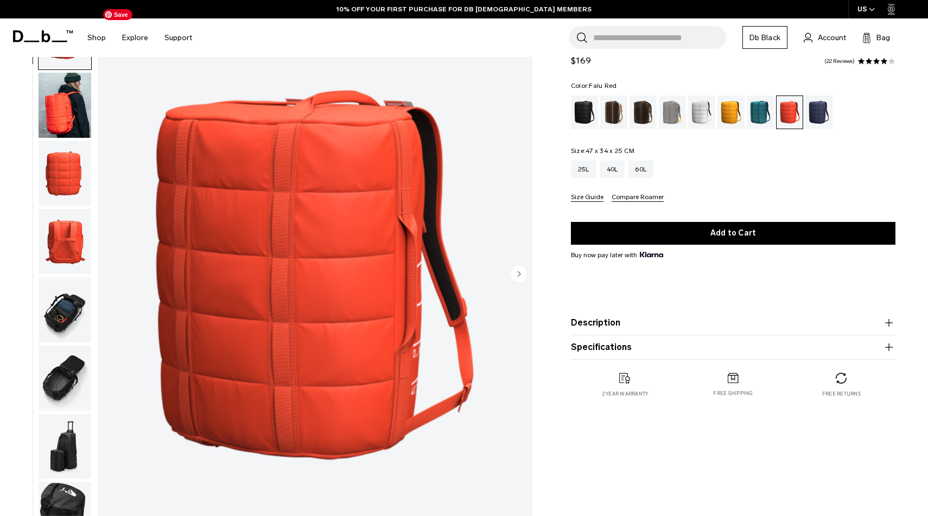
scroll to position [73, 0]
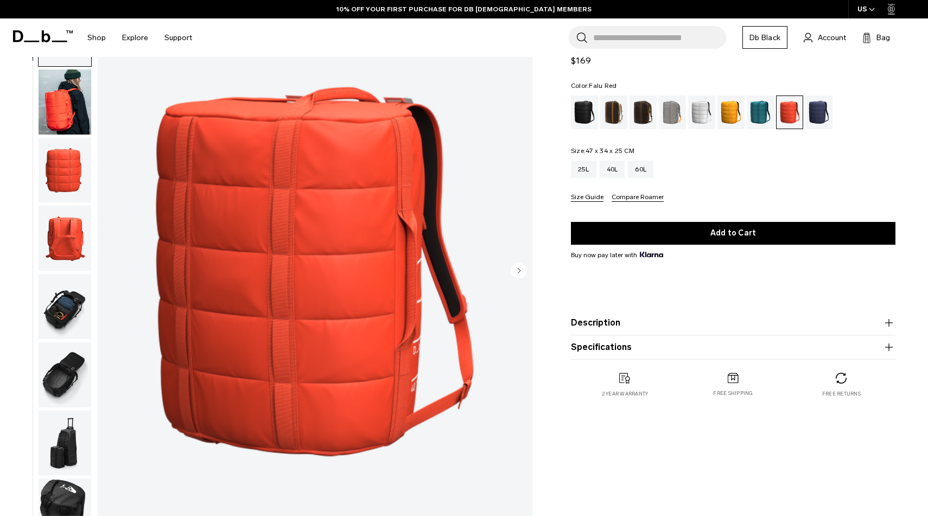
click at [70, 225] on img "button" at bounding box center [65, 238] width 53 height 65
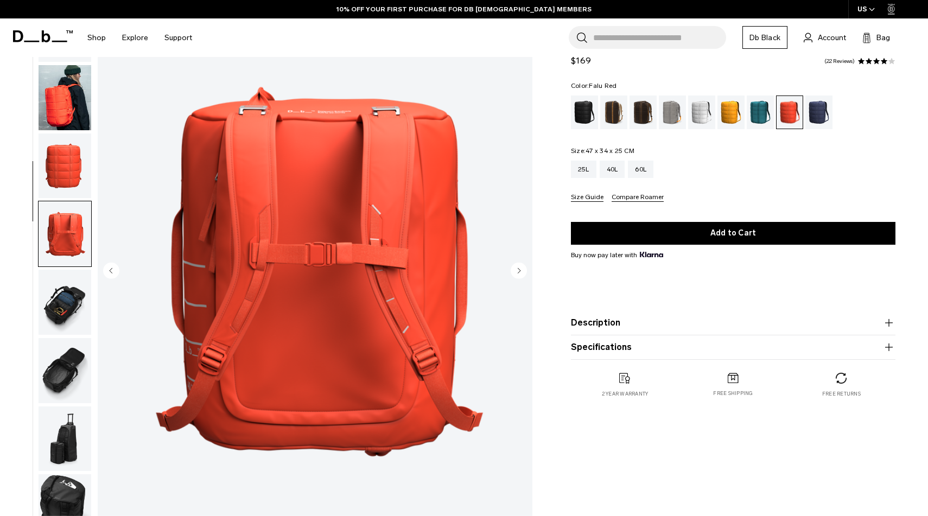
click at [71, 163] on img "button" at bounding box center [65, 166] width 53 height 65
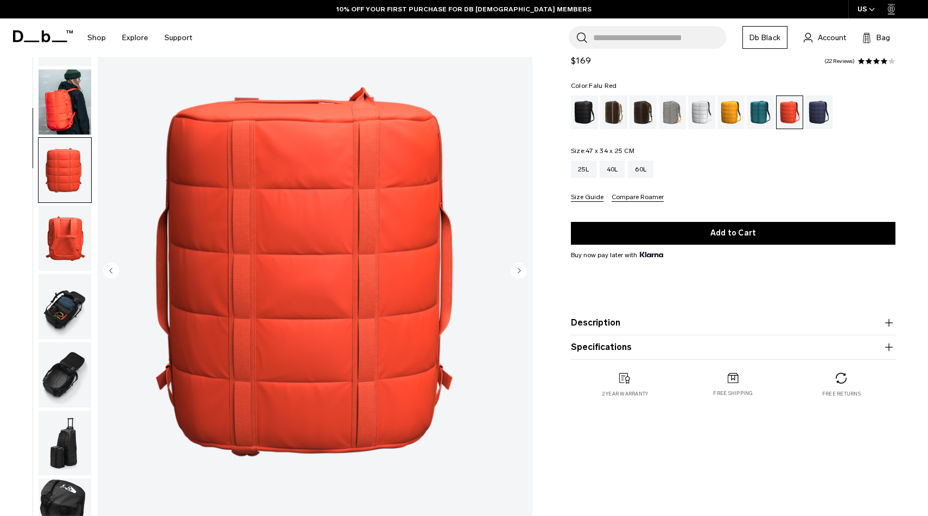
scroll to position [0, 0]
click at [69, 119] on img "button" at bounding box center [65, 101] width 53 height 65
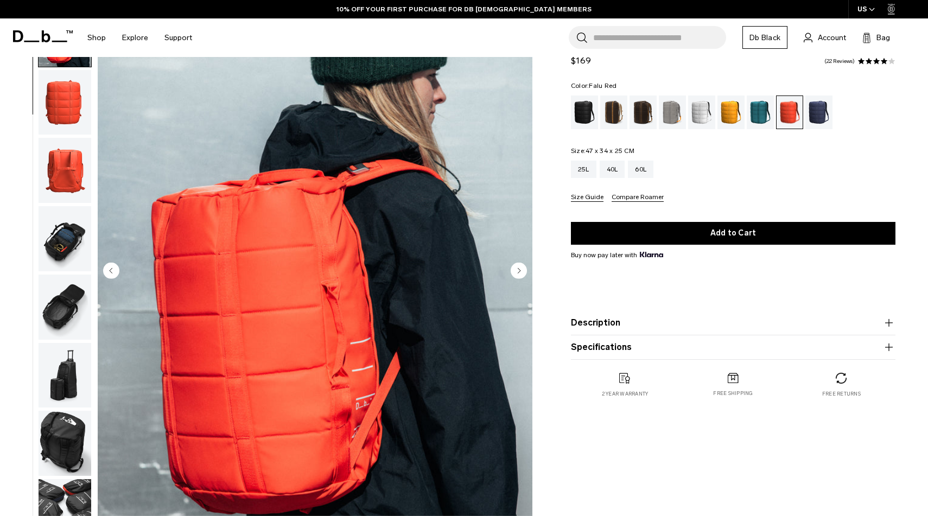
scroll to position [68, 0]
click at [73, 495] on img "button" at bounding box center [65, 511] width 53 height 65
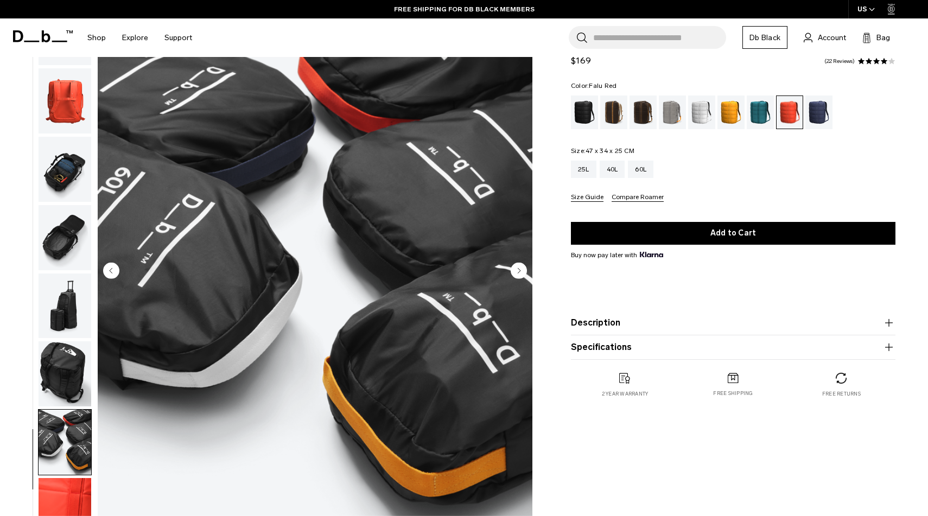
scroll to position [138, 0]
click at [69, 449] on img "button" at bounding box center [65, 441] width 53 height 65
click at [62, 374] on img "button" at bounding box center [65, 373] width 53 height 65
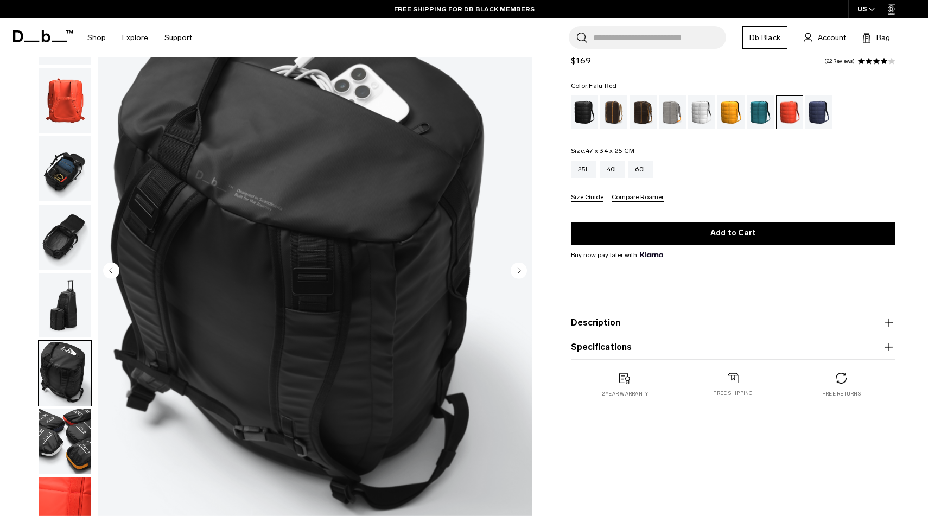
click at [56, 322] on img "button" at bounding box center [65, 305] width 53 height 65
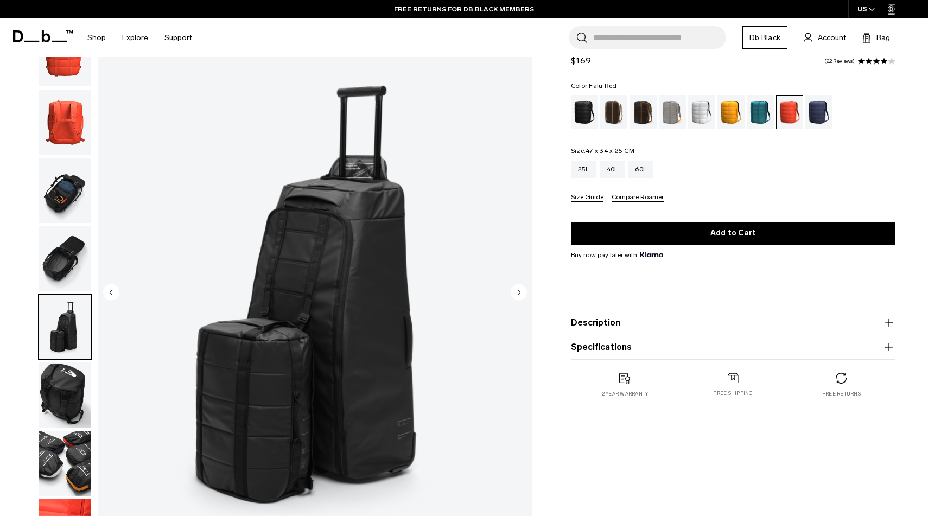
scroll to position [49, 0]
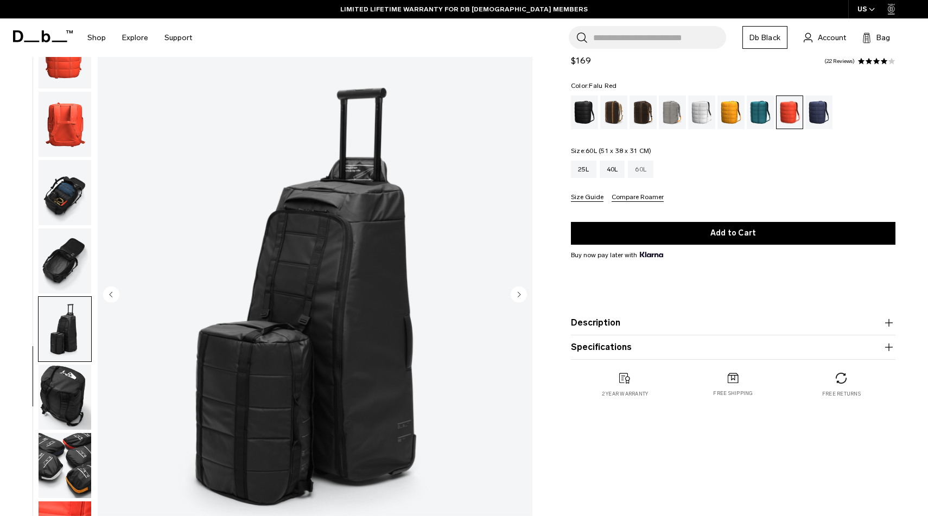
click at [644, 171] on div "60L" at bounding box center [641, 169] width 26 height 17
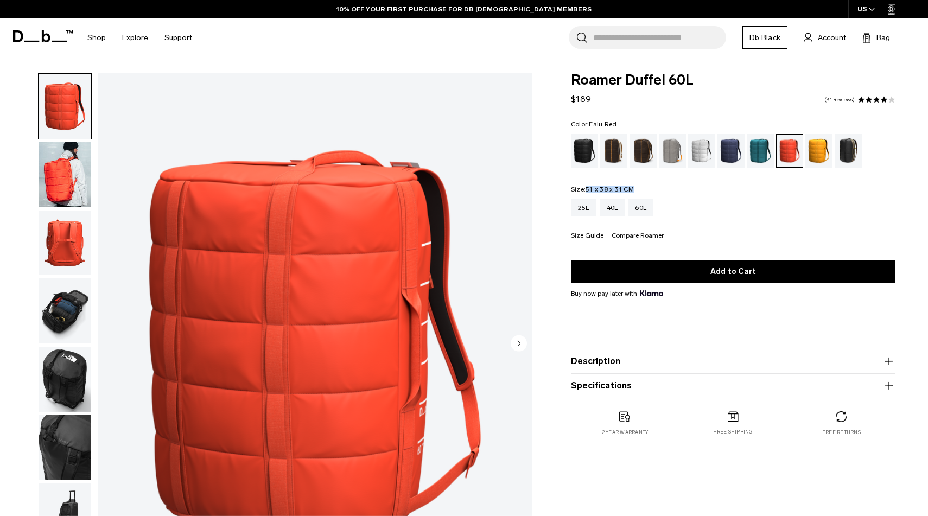
drag, startPoint x: 642, startPoint y: 188, endPoint x: 588, endPoint y: 188, distance: 54.3
click at [588, 188] on fieldset "Size: 51 x 38 x 31 CM Out of stock 25L 40L 60L Size Guide Compare Roamer" at bounding box center [733, 213] width 325 height 54
copy span "51 x 38 x 31 CM"
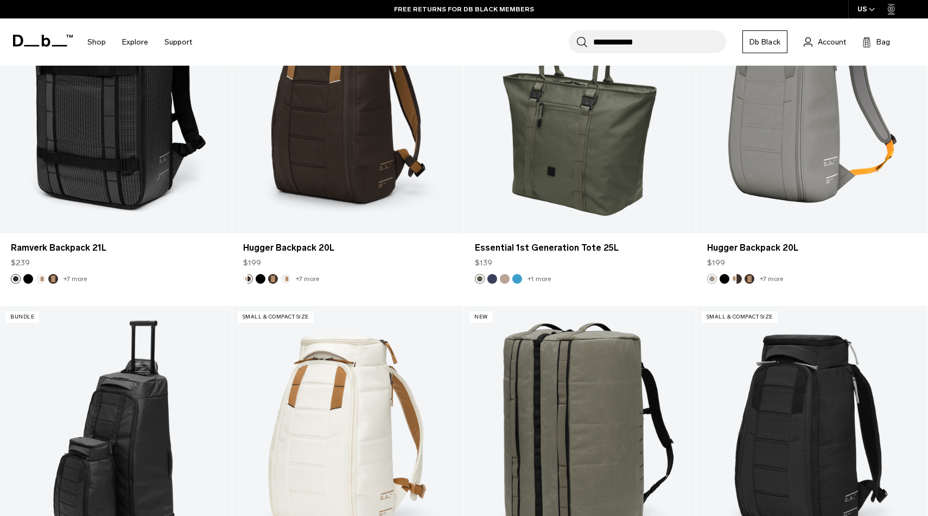
scroll to position [5329, 0]
